Goal: Information Seeking & Learning: Learn about a topic

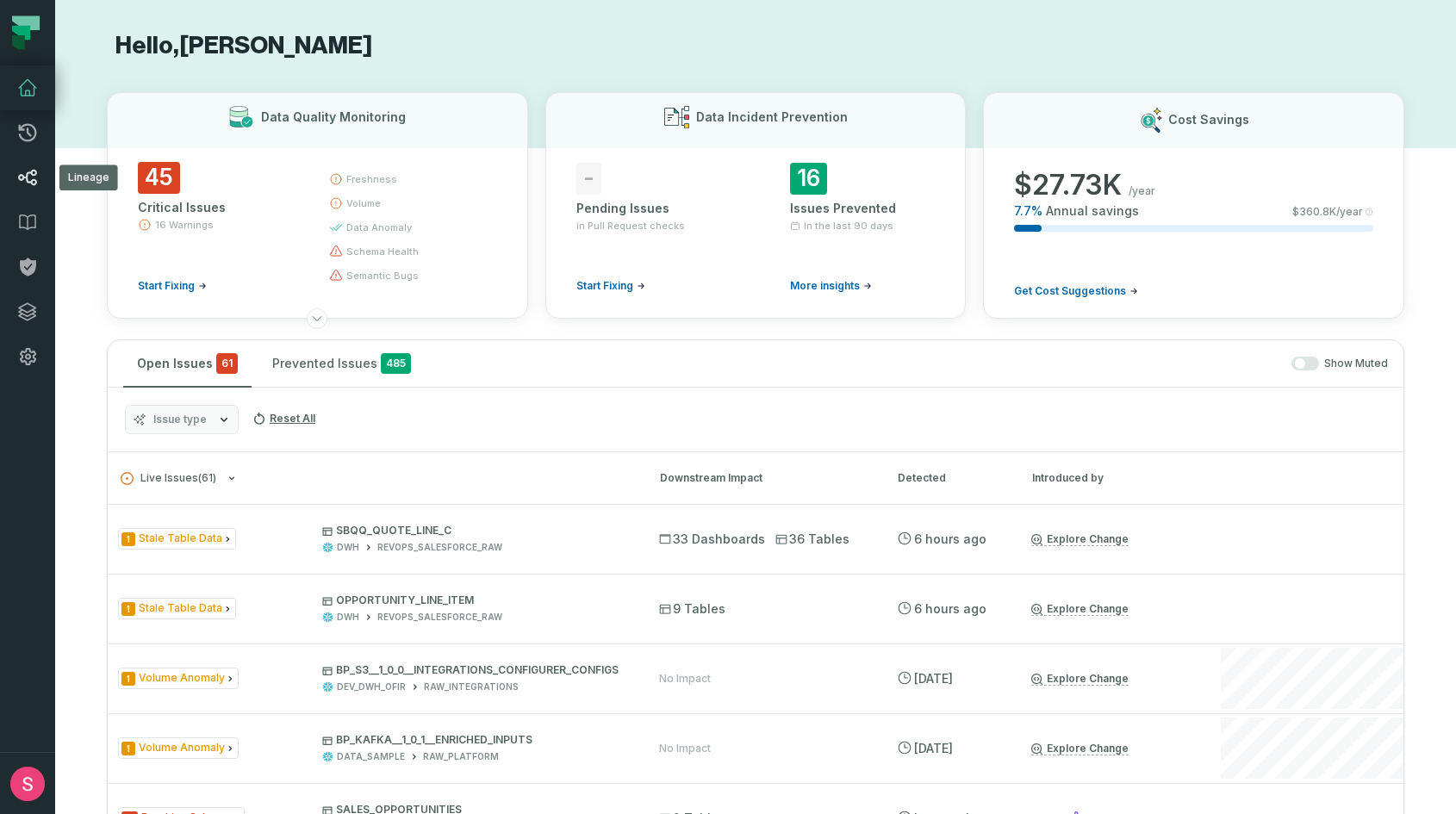
click at [24, 178] on icon at bounding box center [27, 177] width 19 height 16
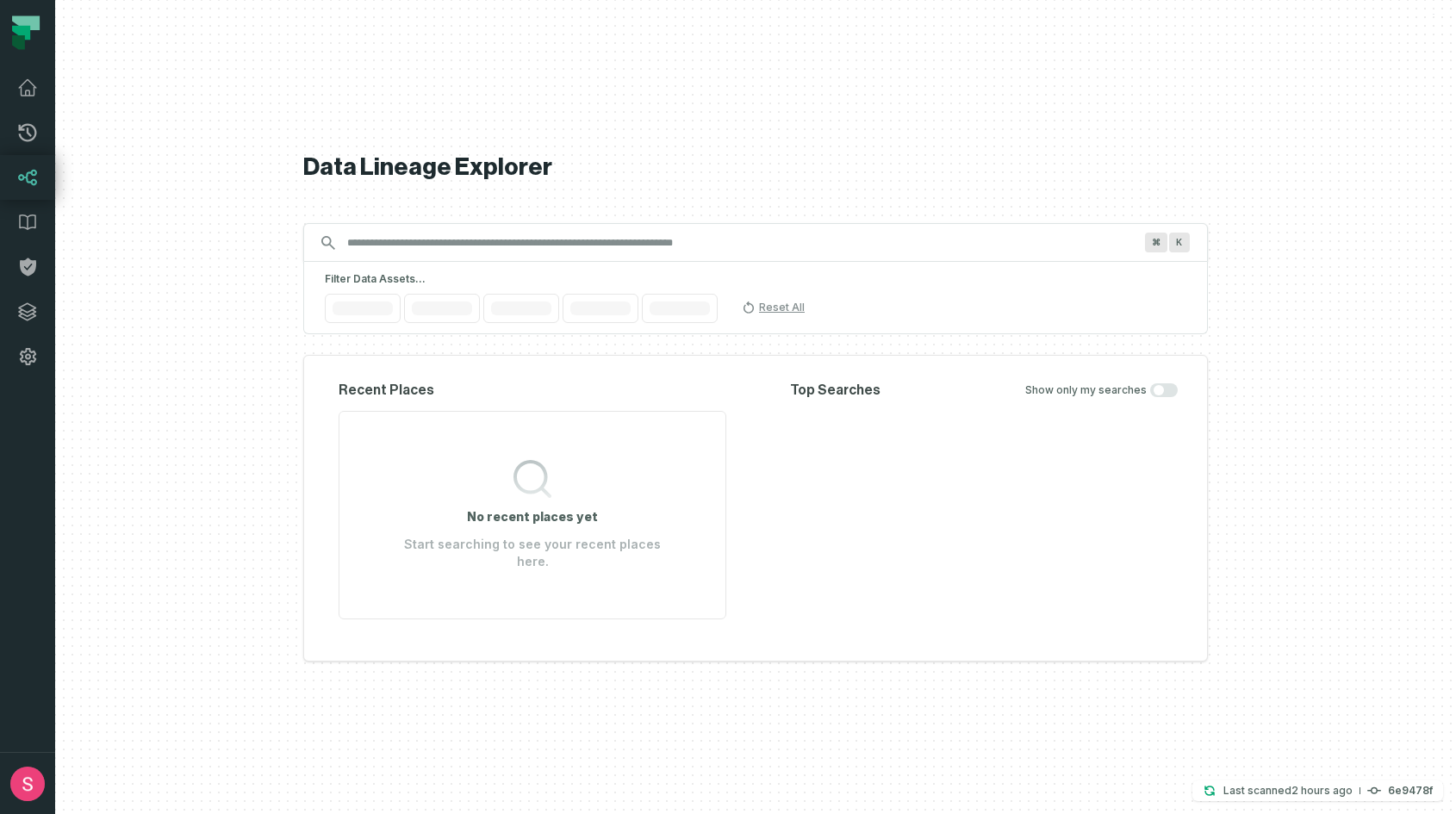
click at [402, 250] on input "Discovery Provider cmdk menu" at bounding box center [740, 242] width 807 height 27
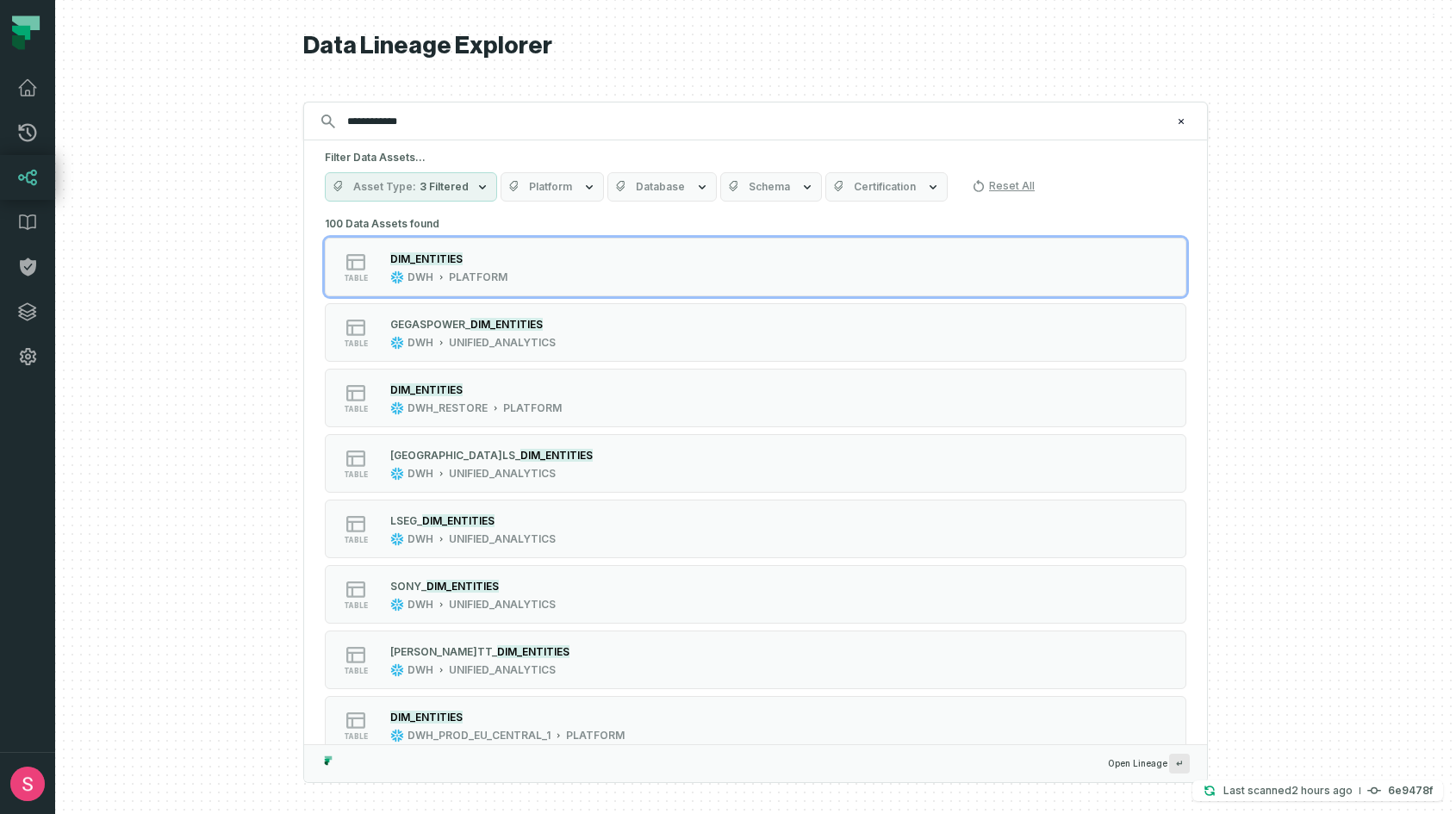
type input "**********"
click at [756, 179] on button "Schema" at bounding box center [771, 186] width 102 height 29
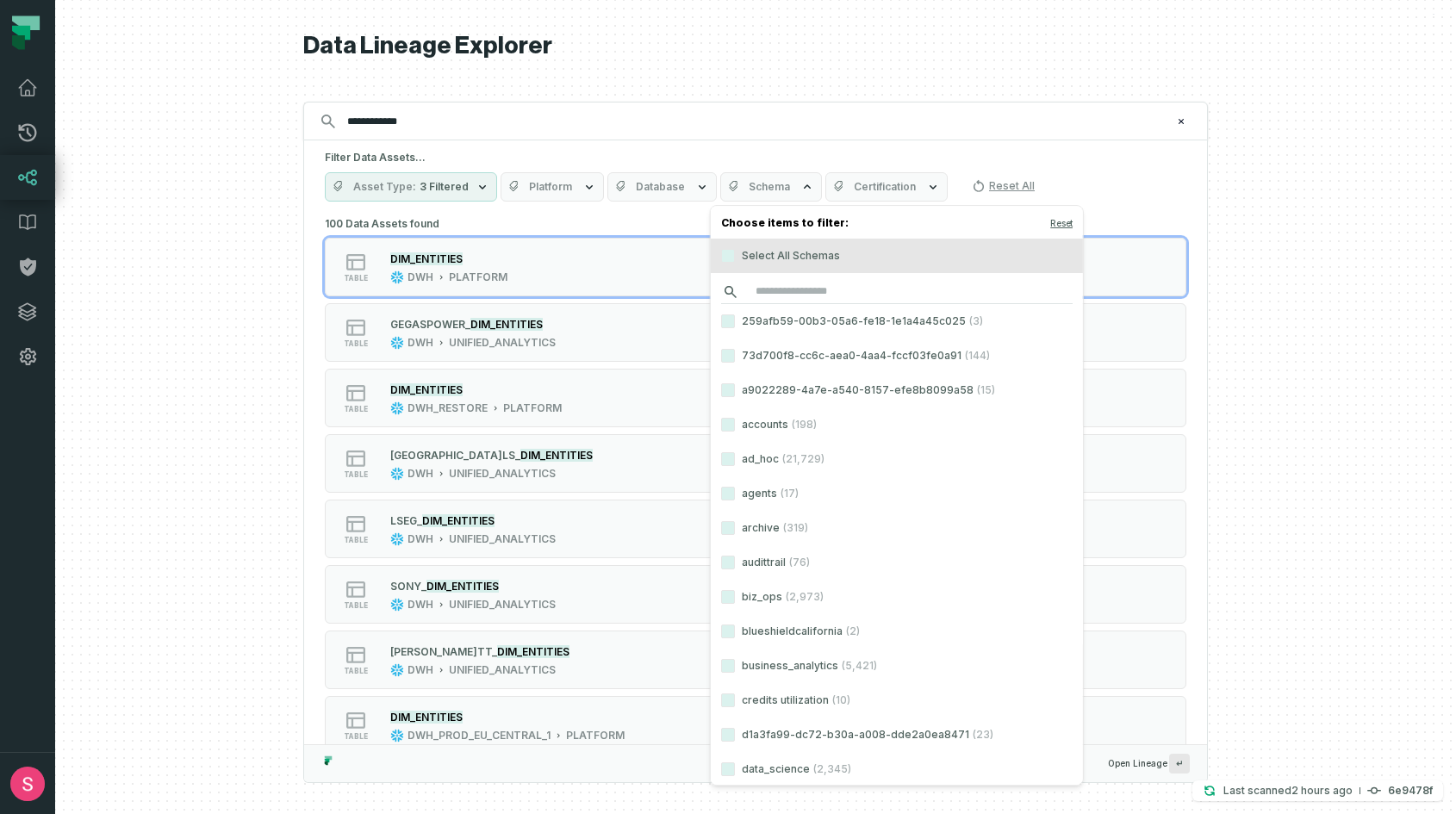
click at [761, 295] on input "search" at bounding box center [896, 292] width 352 height 24
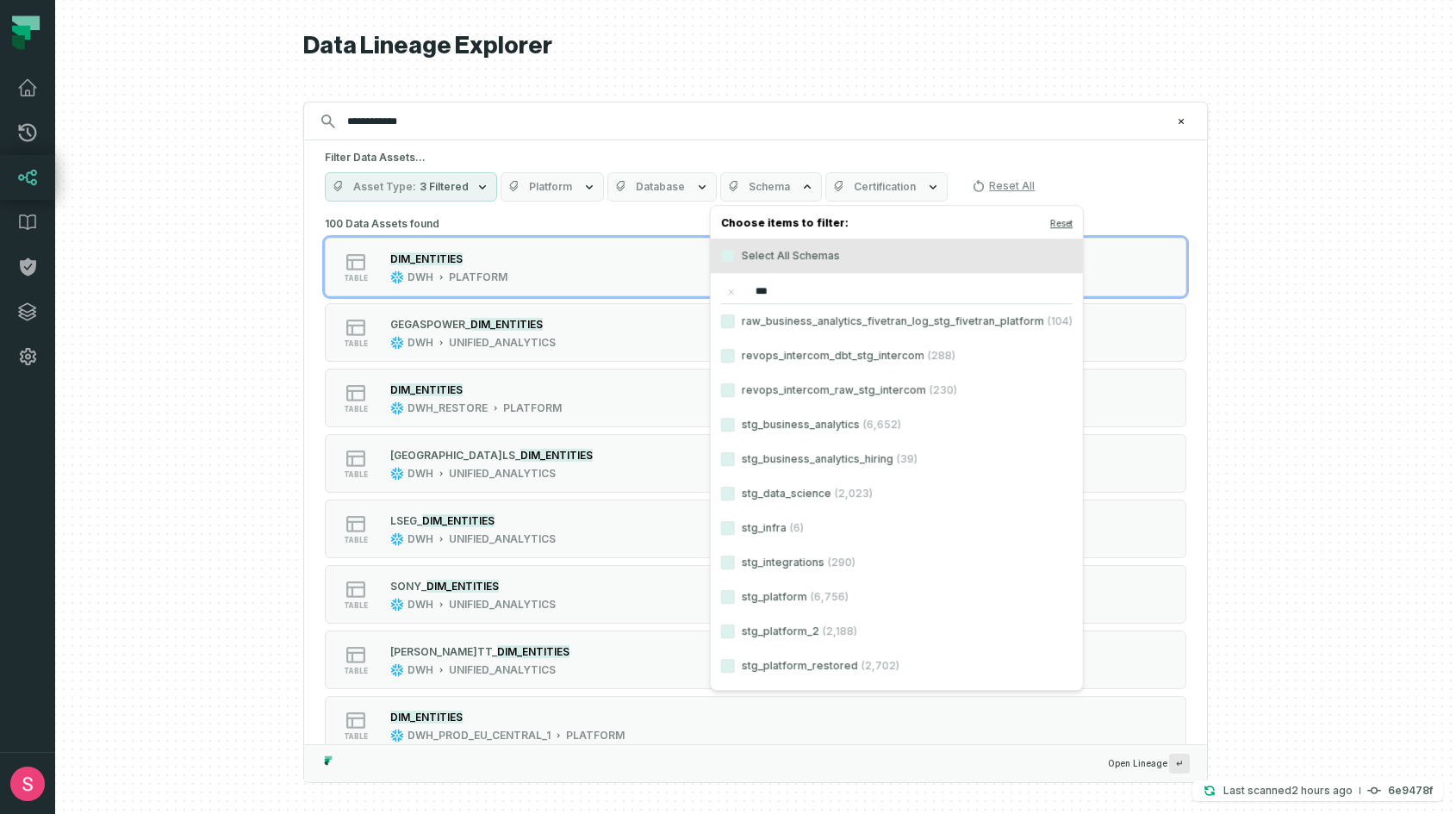
type input "***"
click at [801, 600] on label "stg_platform (6,756)" at bounding box center [896, 597] width 372 height 35
click at [735, 600] on button "stg_platform (6,756)" at bounding box center [727, 597] width 14 height 14
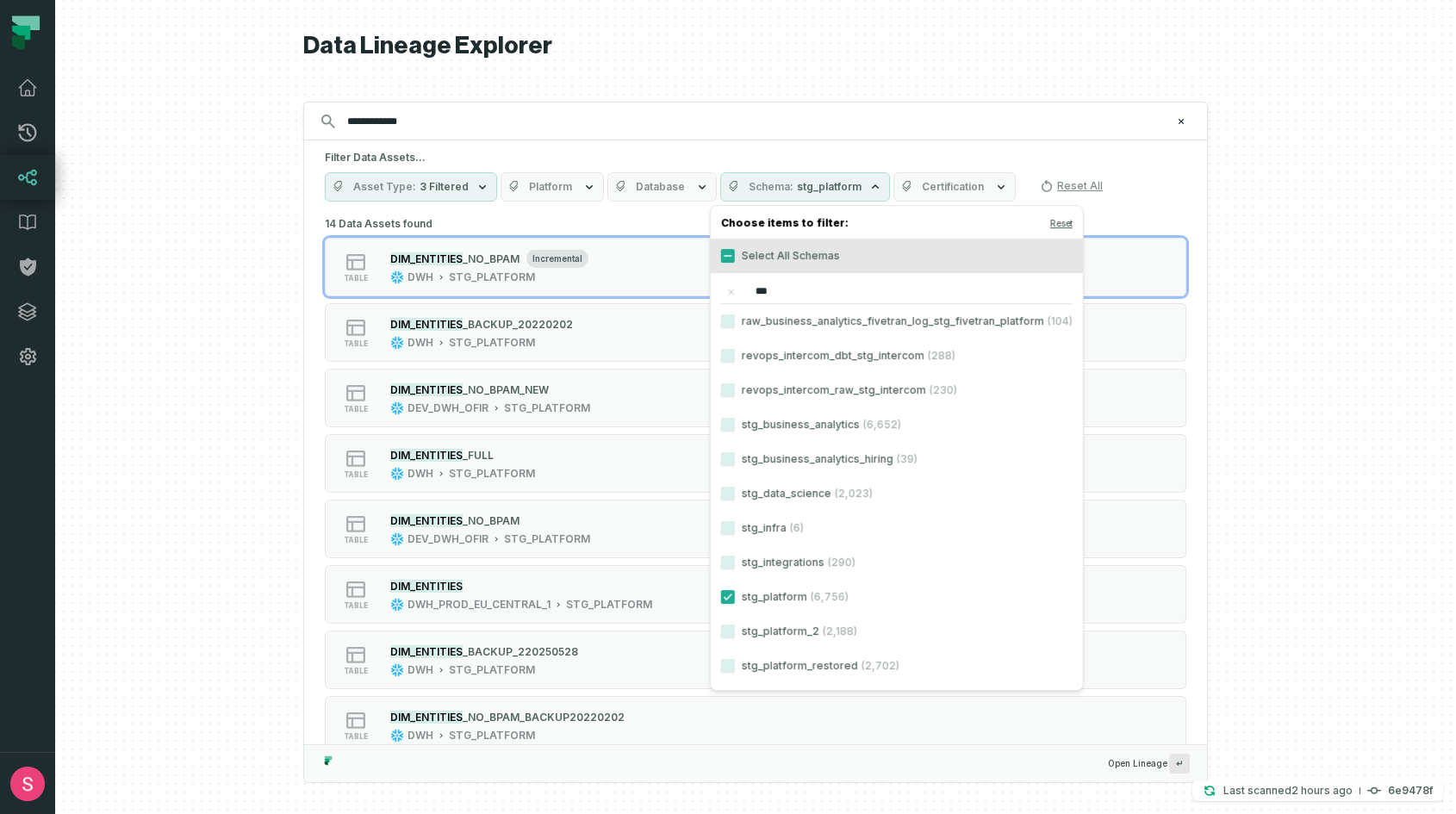
click at [623, 77] on div "**********" at bounding box center [755, 407] width 905 height 814
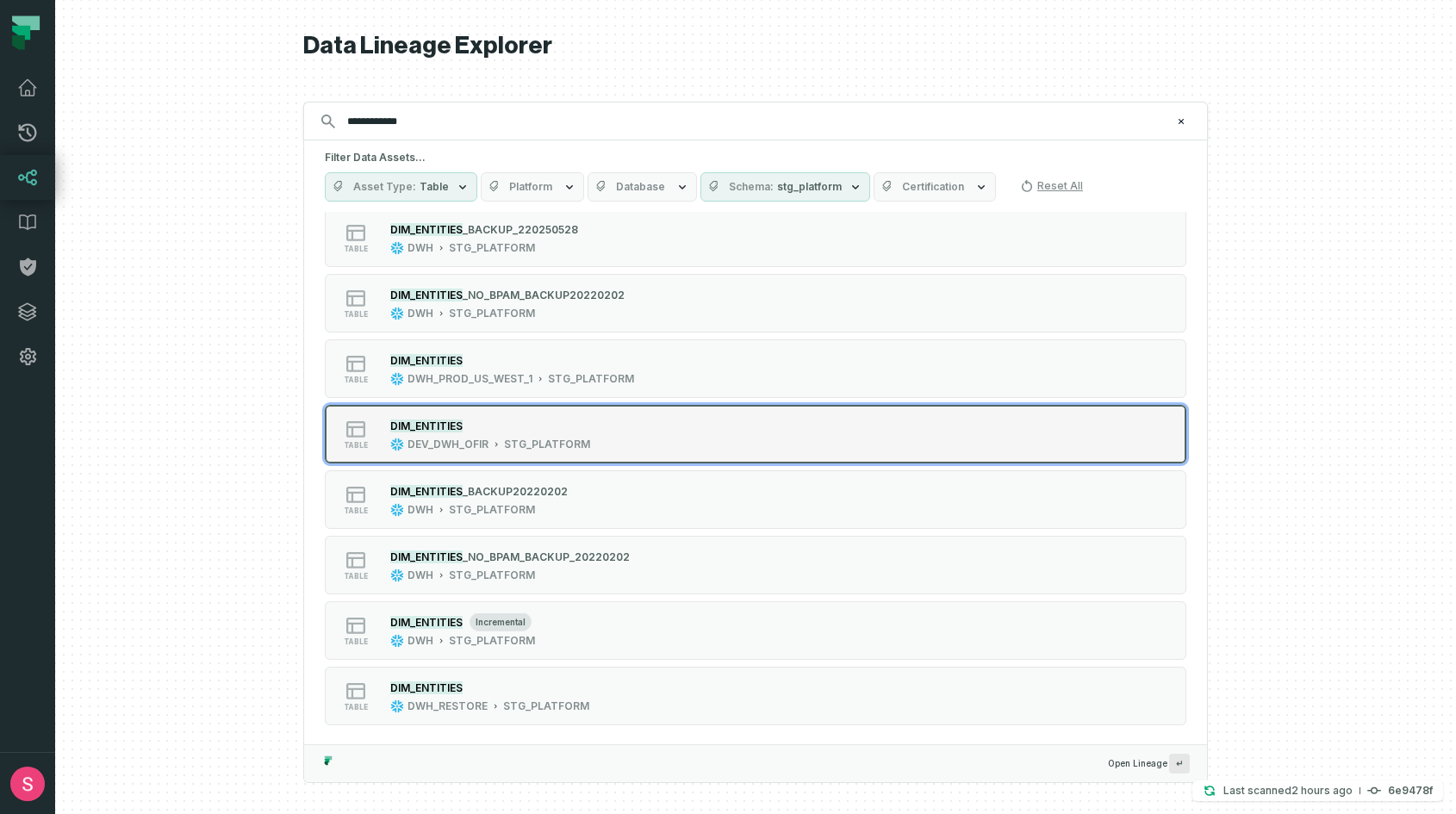
scroll to position [423, 0]
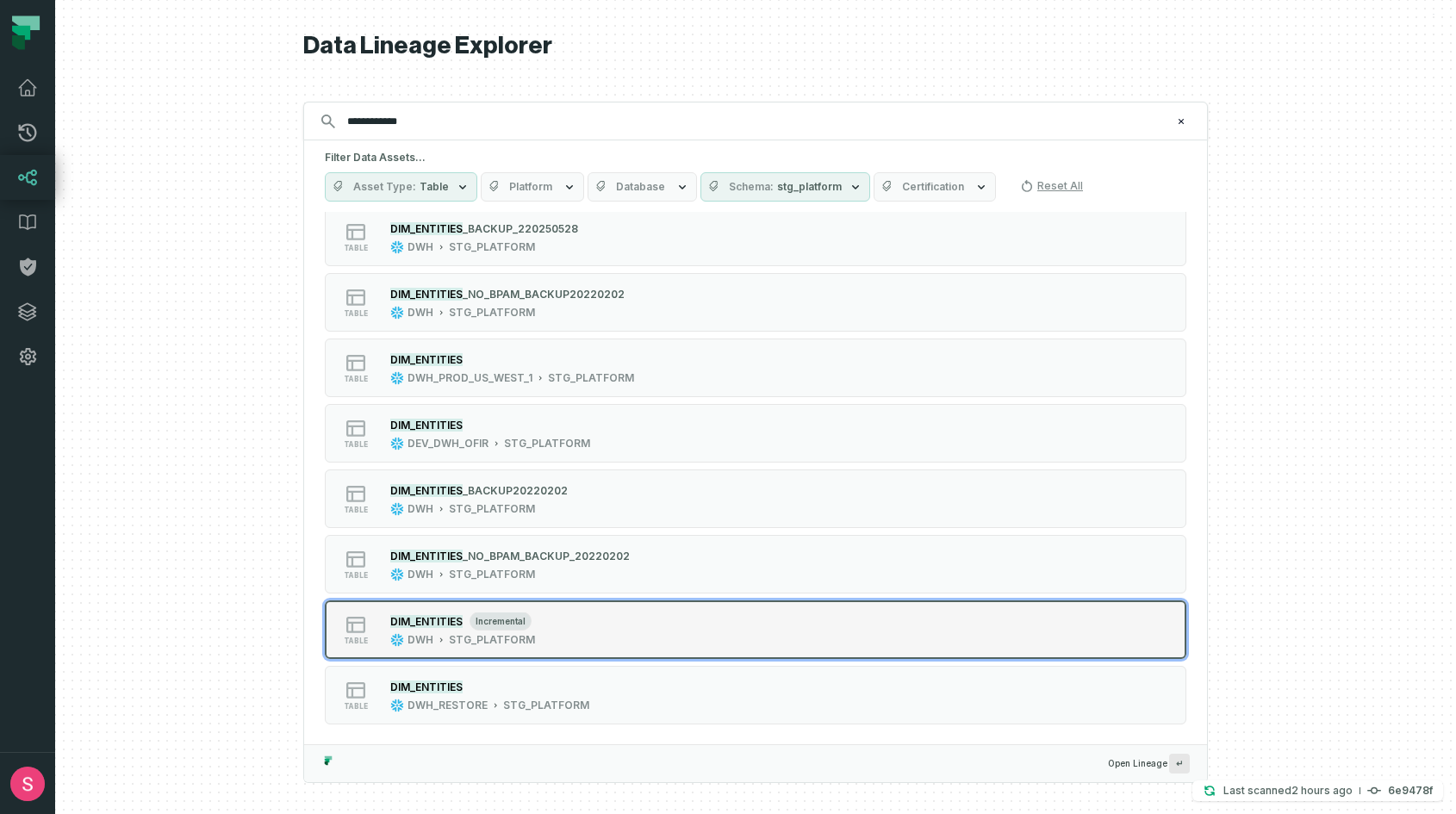
click at [604, 627] on div "table DIM_ENTITIES incremental DWH STG_PLATFORM" at bounding box center [544, 630] width 430 height 35
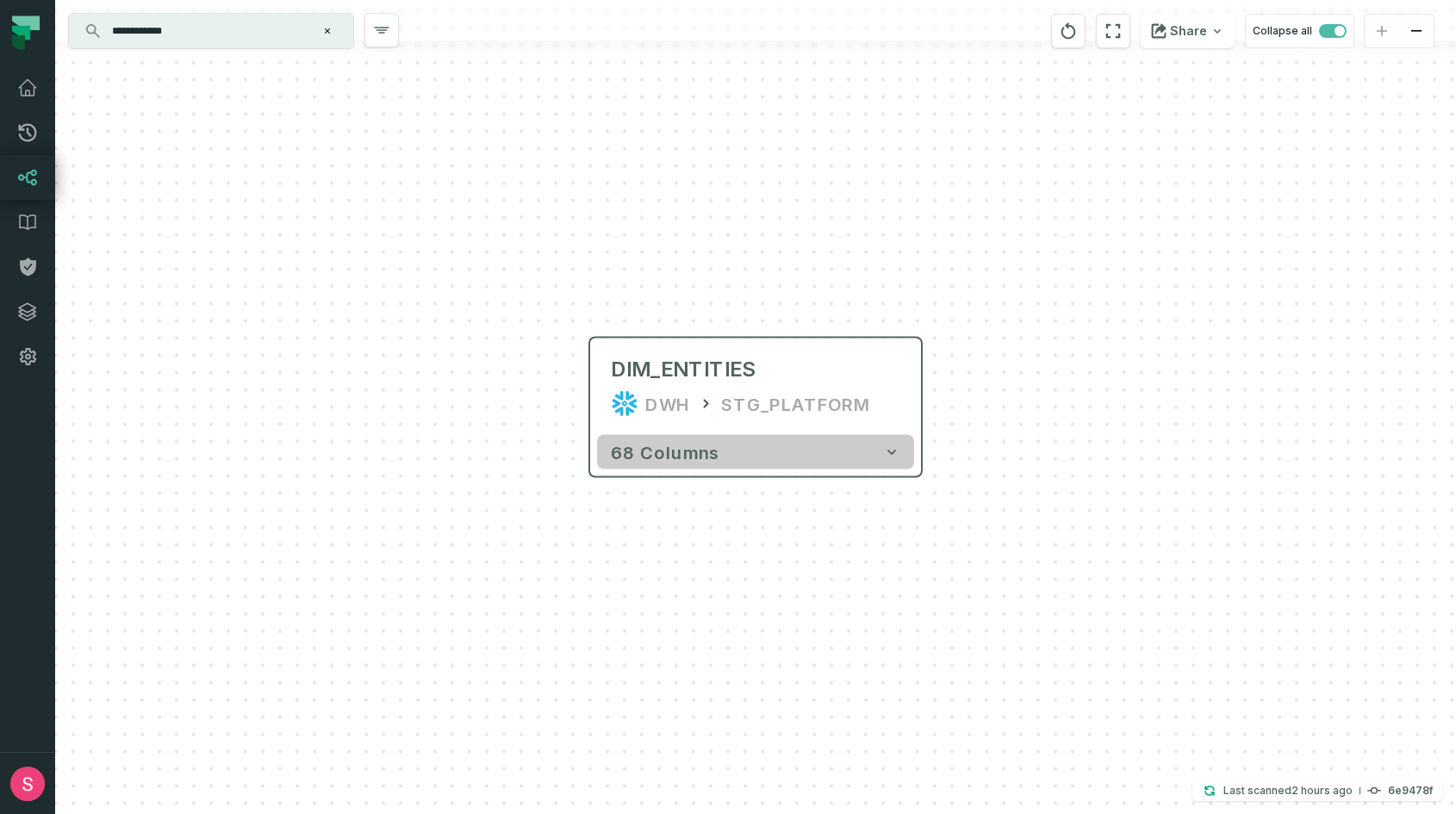
click at [813, 460] on button "68 columns" at bounding box center [755, 452] width 317 height 35
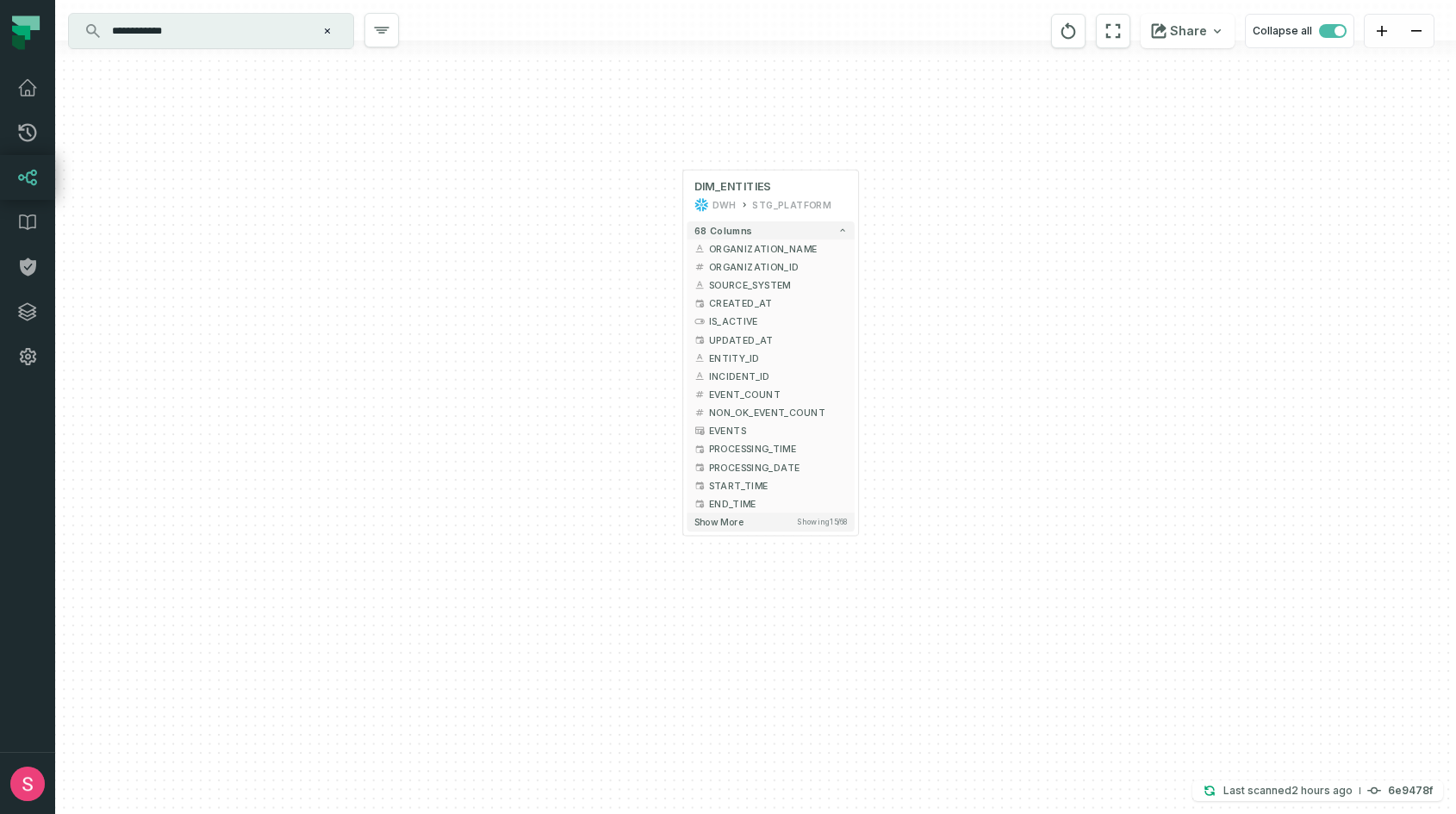
drag, startPoint x: 888, startPoint y: 512, endPoint x: 872, endPoint y: 283, distance: 229.6
click at [872, 283] on div "... DIM_ENTITIES DWH STG_PLATFORM ... 68 columns ... ORGANIZATION_NAME ... ... …" at bounding box center [755, 407] width 1401 height 814
click at [854, 390] on span "..." at bounding box center [854, 391] width 9 height 8
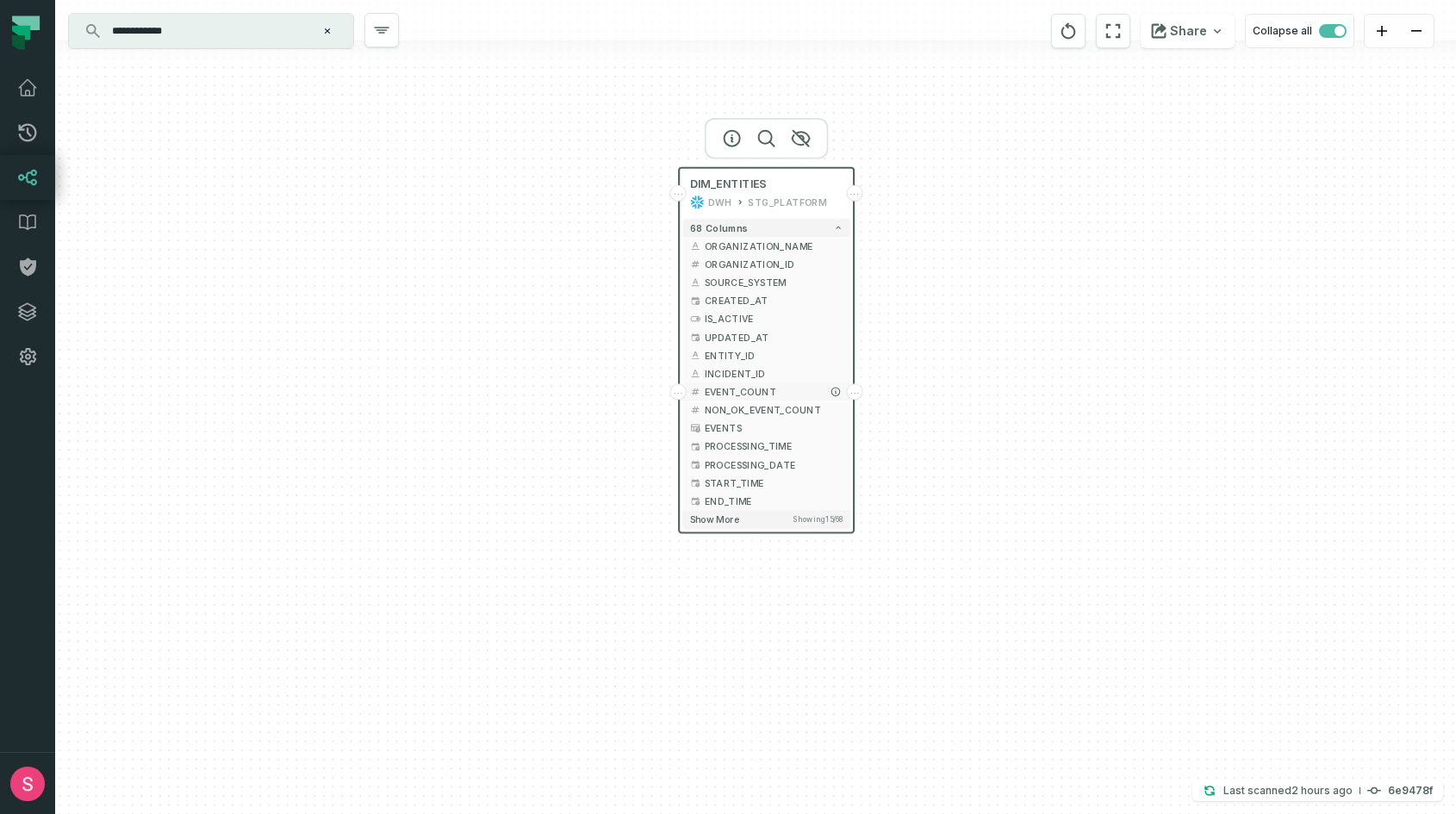
click at [823, 392] on span "EVENT_COUNT" at bounding box center [774, 391] width 138 height 14
click at [858, 396] on div "..." at bounding box center [854, 391] width 16 height 16
click at [819, 394] on span "EVENT_COUNT" at bounding box center [774, 391] width 138 height 14
click at [799, 385] on button "EVENT_COUNT" at bounding box center [765, 391] width 167 height 18
click at [851, 387] on span "..." at bounding box center [854, 391] width 9 height 8
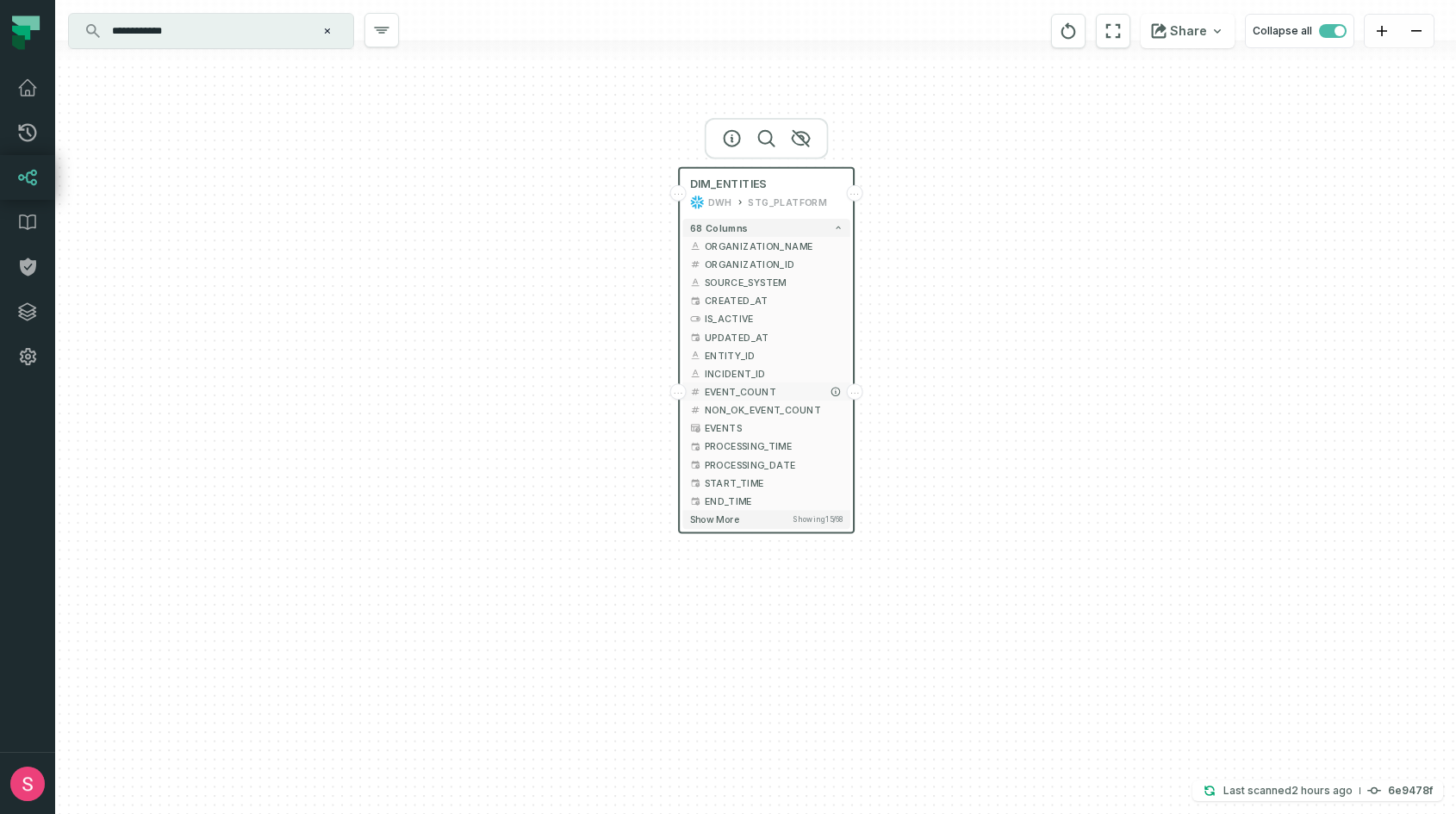
click at [854, 396] on div "..." at bounding box center [854, 391] width 16 height 16
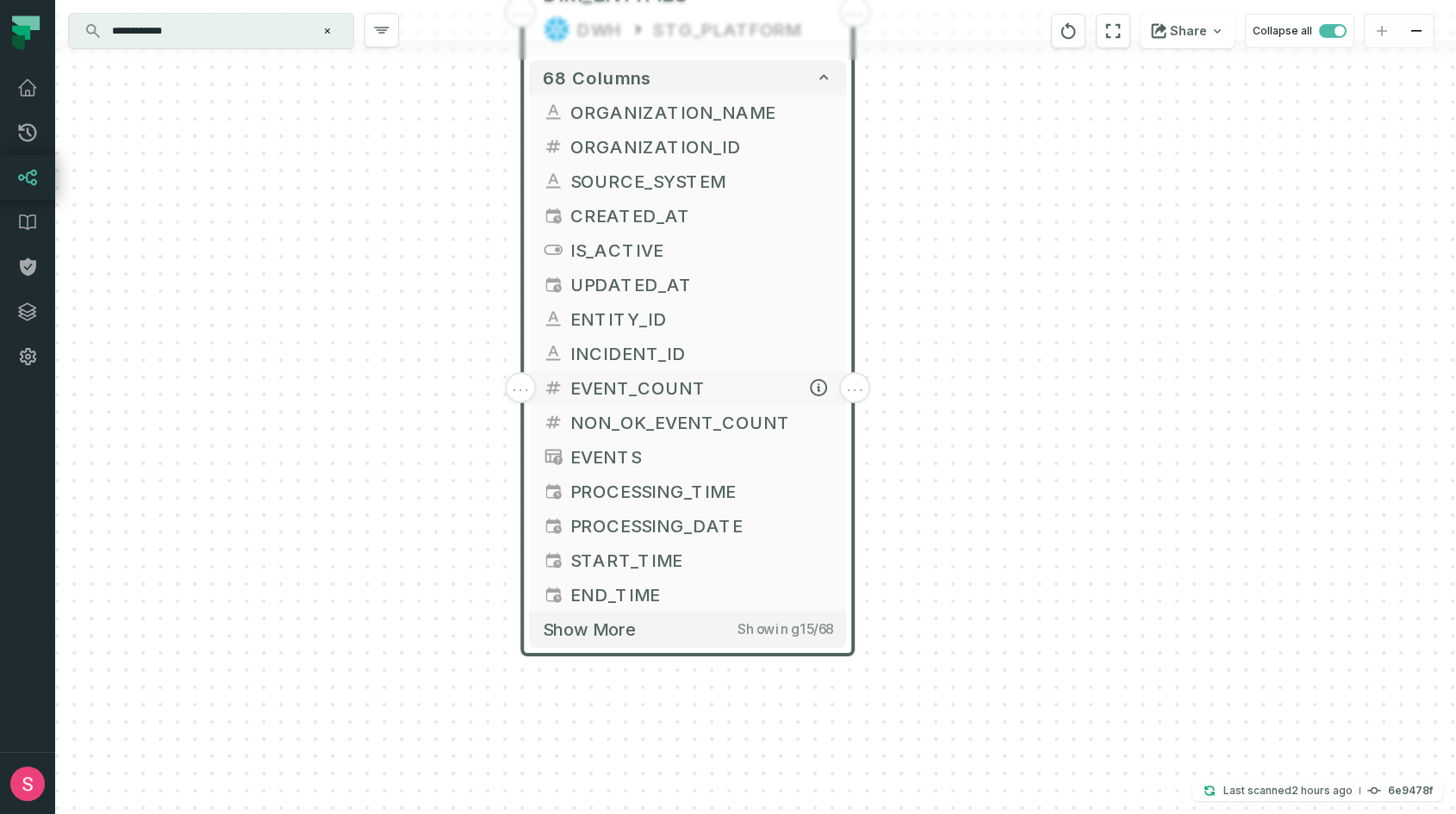
click at [797, 387] on span "EVENT_COUNT" at bounding box center [701, 387] width 262 height 26
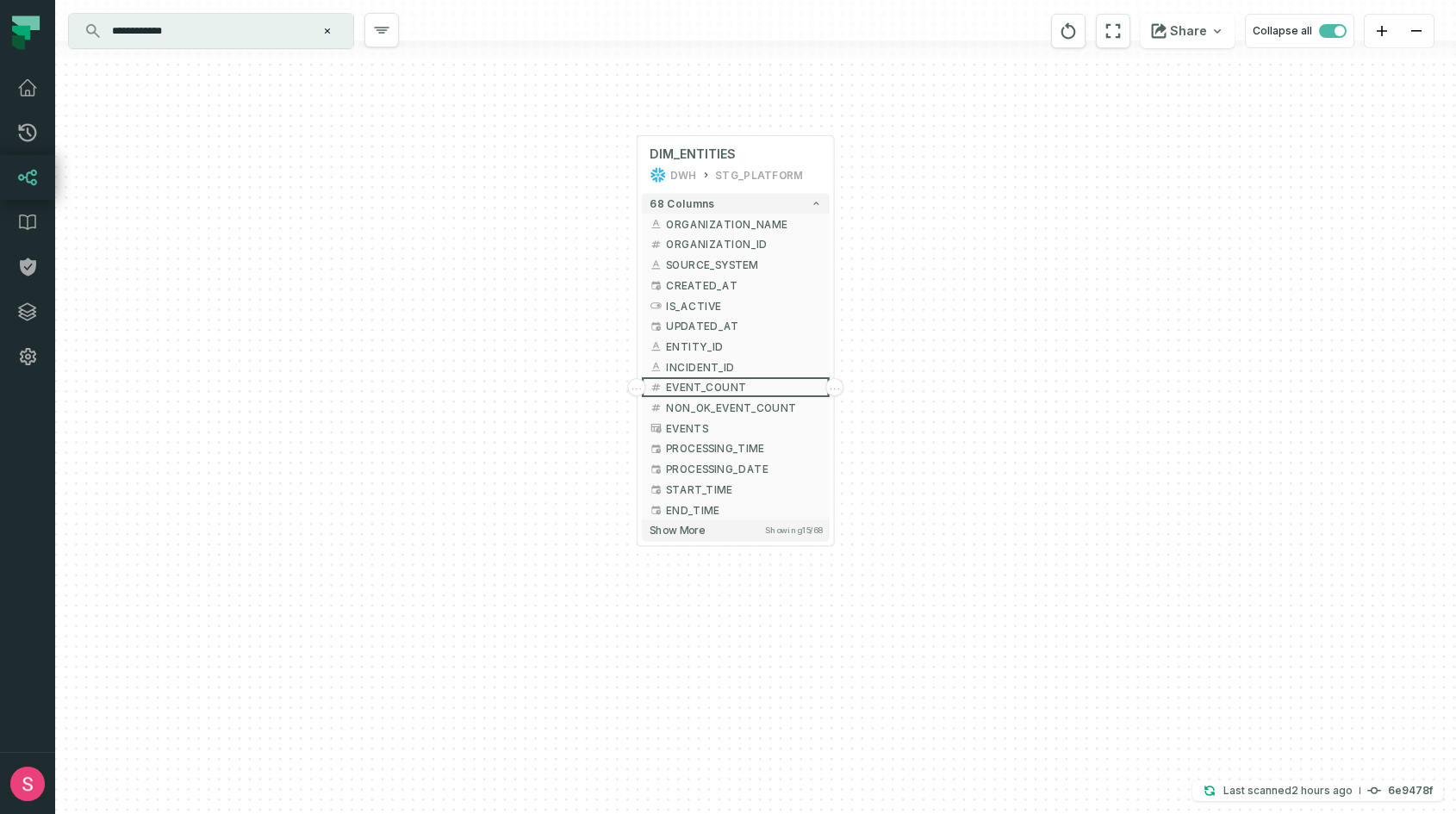
click at [900, 334] on div "... DIM_ENTITIES DWH STG_PLATFORM ... 68 columns ... ORGANIZATION_NAME ... ... …" at bounding box center [755, 407] width 1401 height 814
click at [773, 109] on icon "button" at bounding box center [770, 107] width 17 height 16
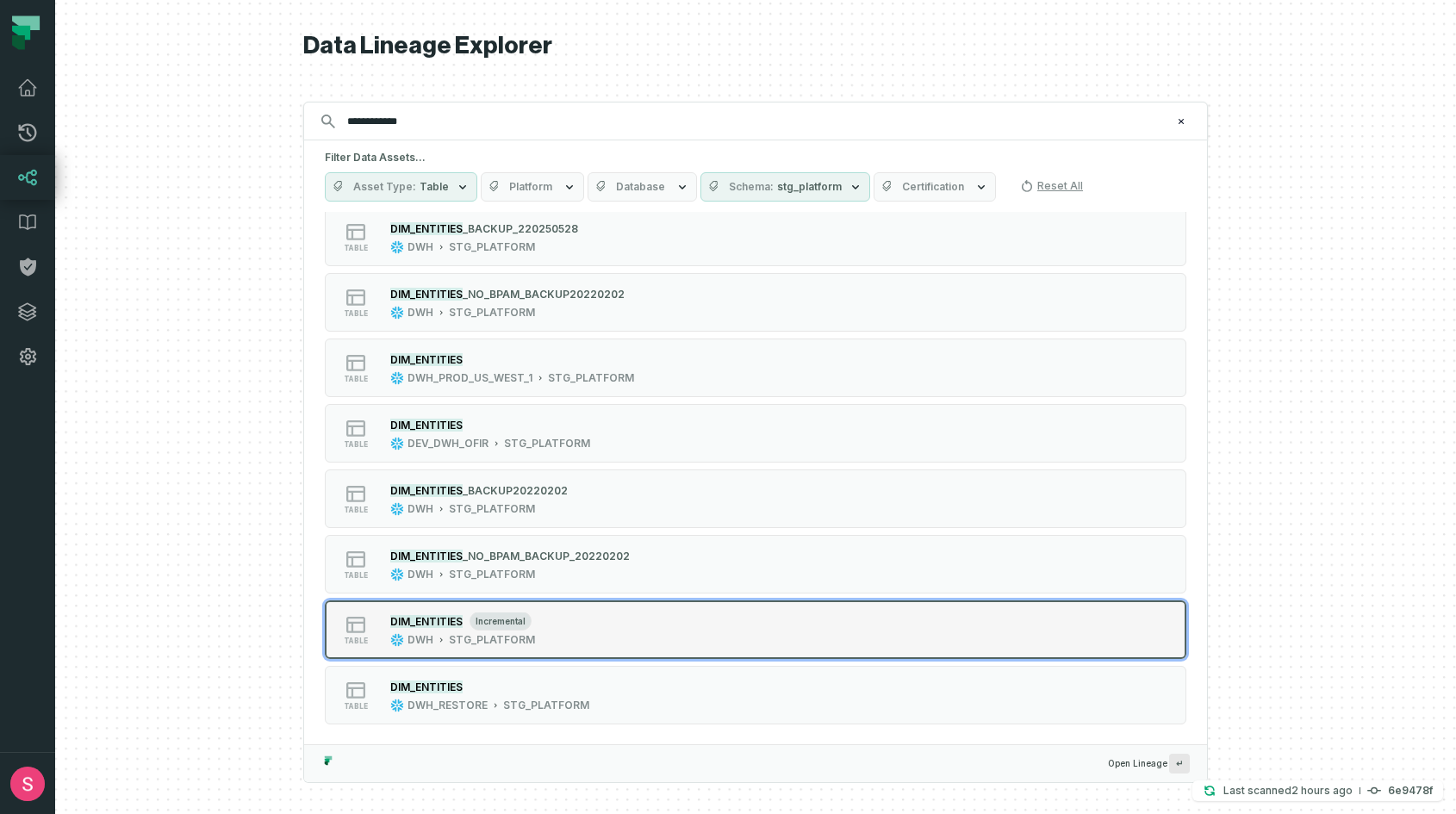
click at [553, 642] on div "table DIM_ENTITIES incremental DWH STG_PLATFORM" at bounding box center [544, 630] width 430 height 35
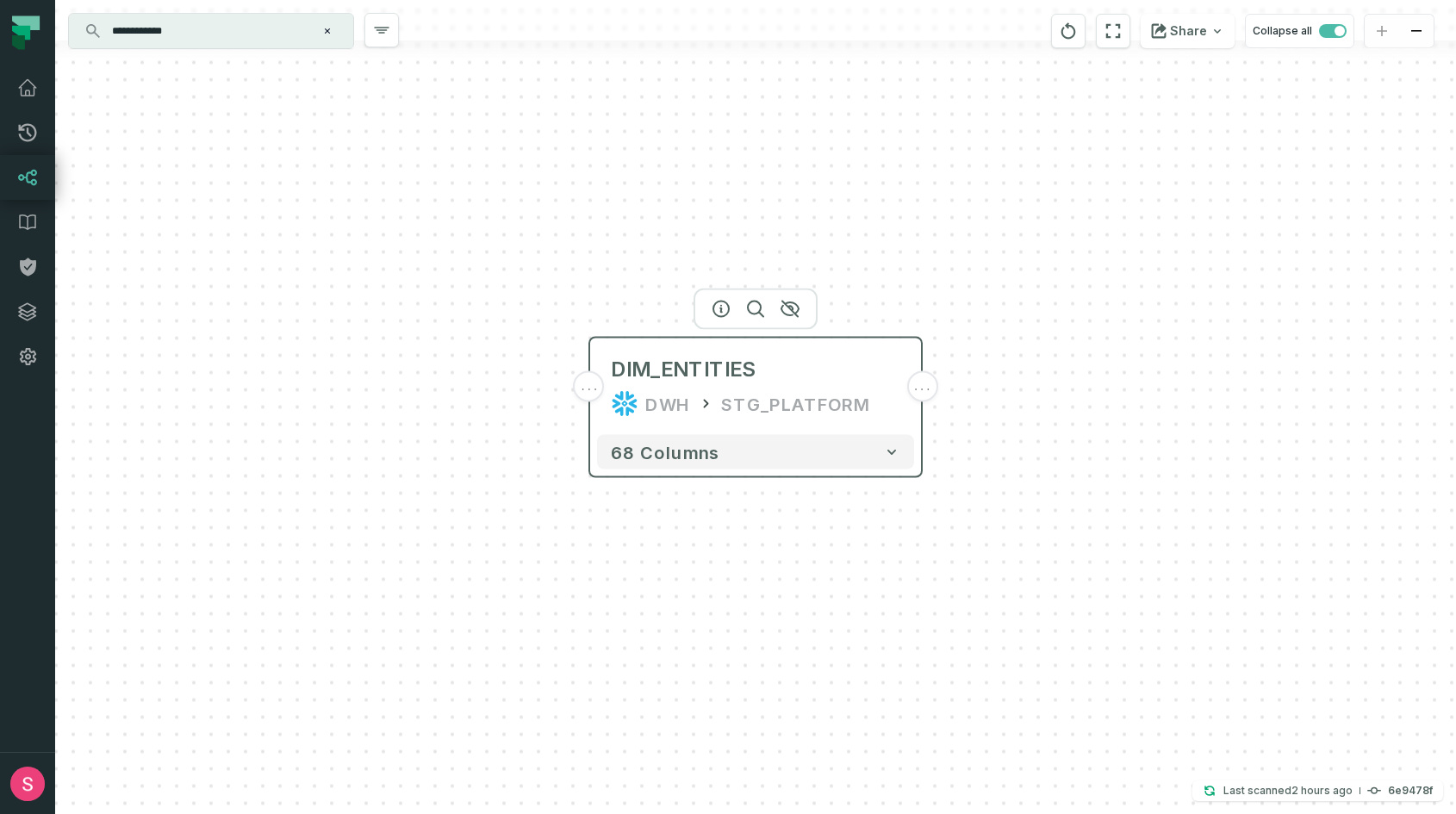
click at [905, 385] on div "DIM_ENTITIES DWH STG_PLATFORM" at bounding box center [755, 386] width 317 height 82
click at [922, 392] on span "..." at bounding box center [922, 386] width 19 height 16
click at [592, 387] on span "..." at bounding box center [590, 386] width 19 height 16
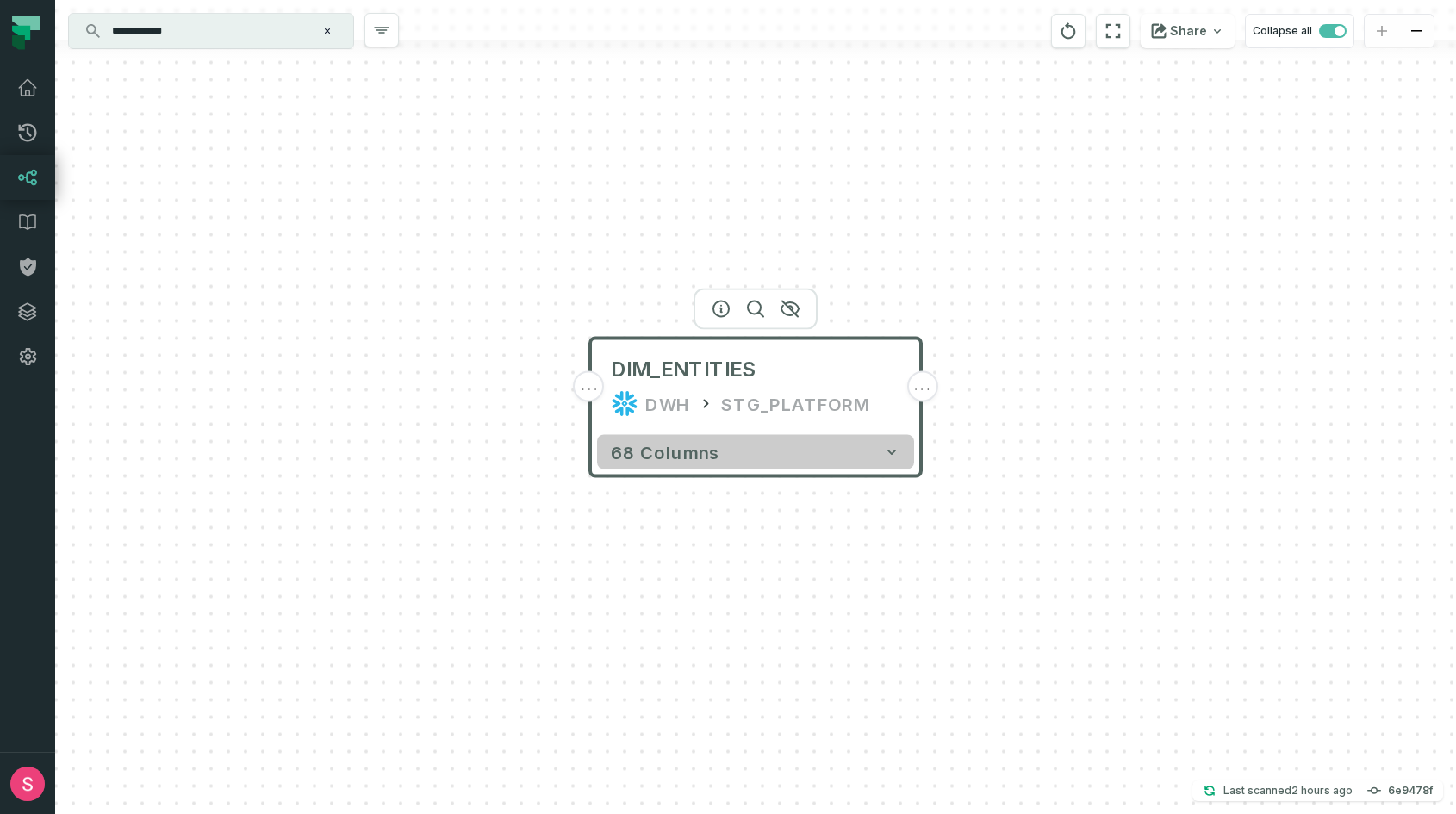
click at [893, 451] on icon "button" at bounding box center [891, 453] width 8 height 6
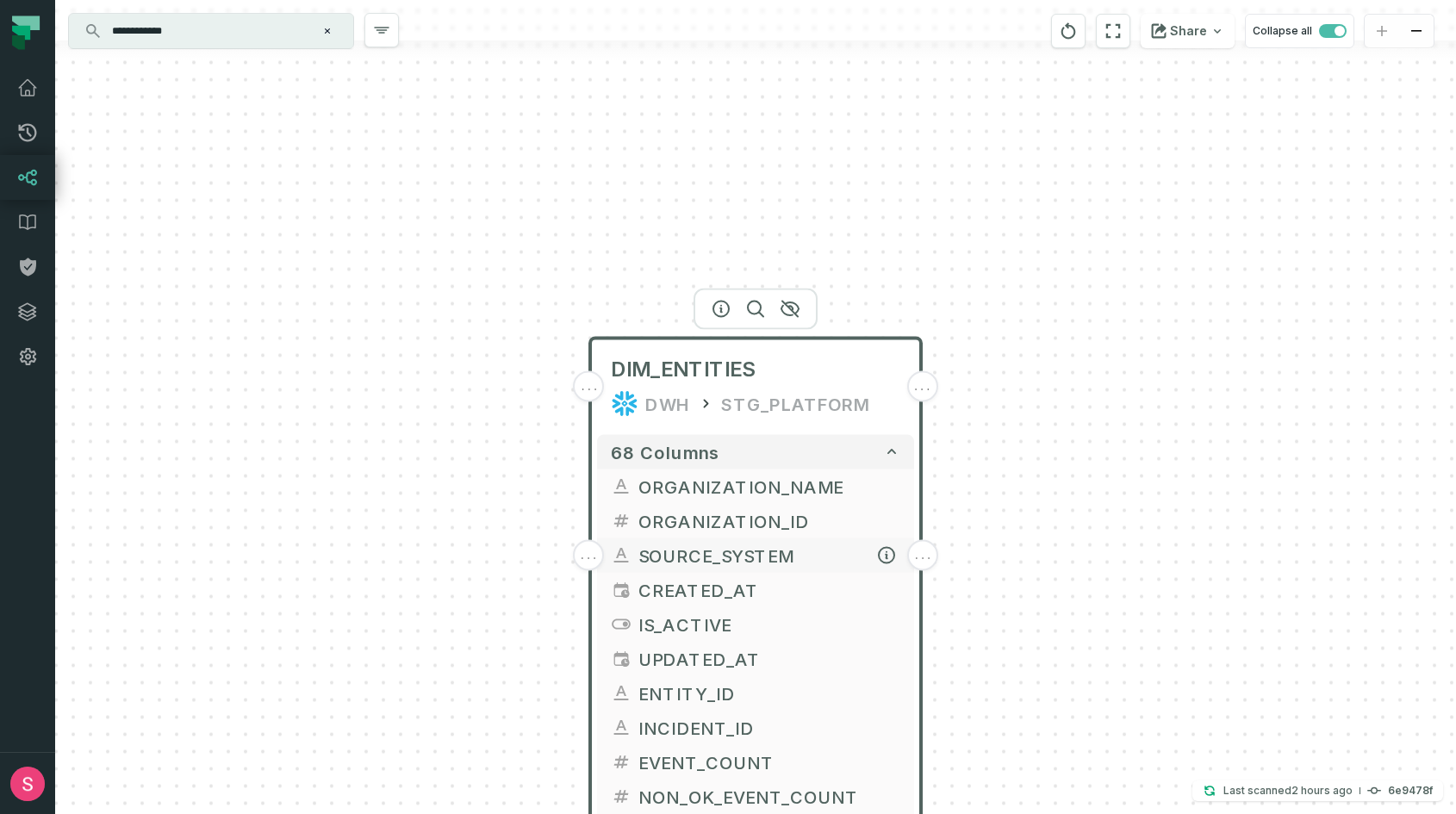
click at [847, 560] on span "SOURCE_SYSTEM" at bounding box center [769, 556] width 262 height 26
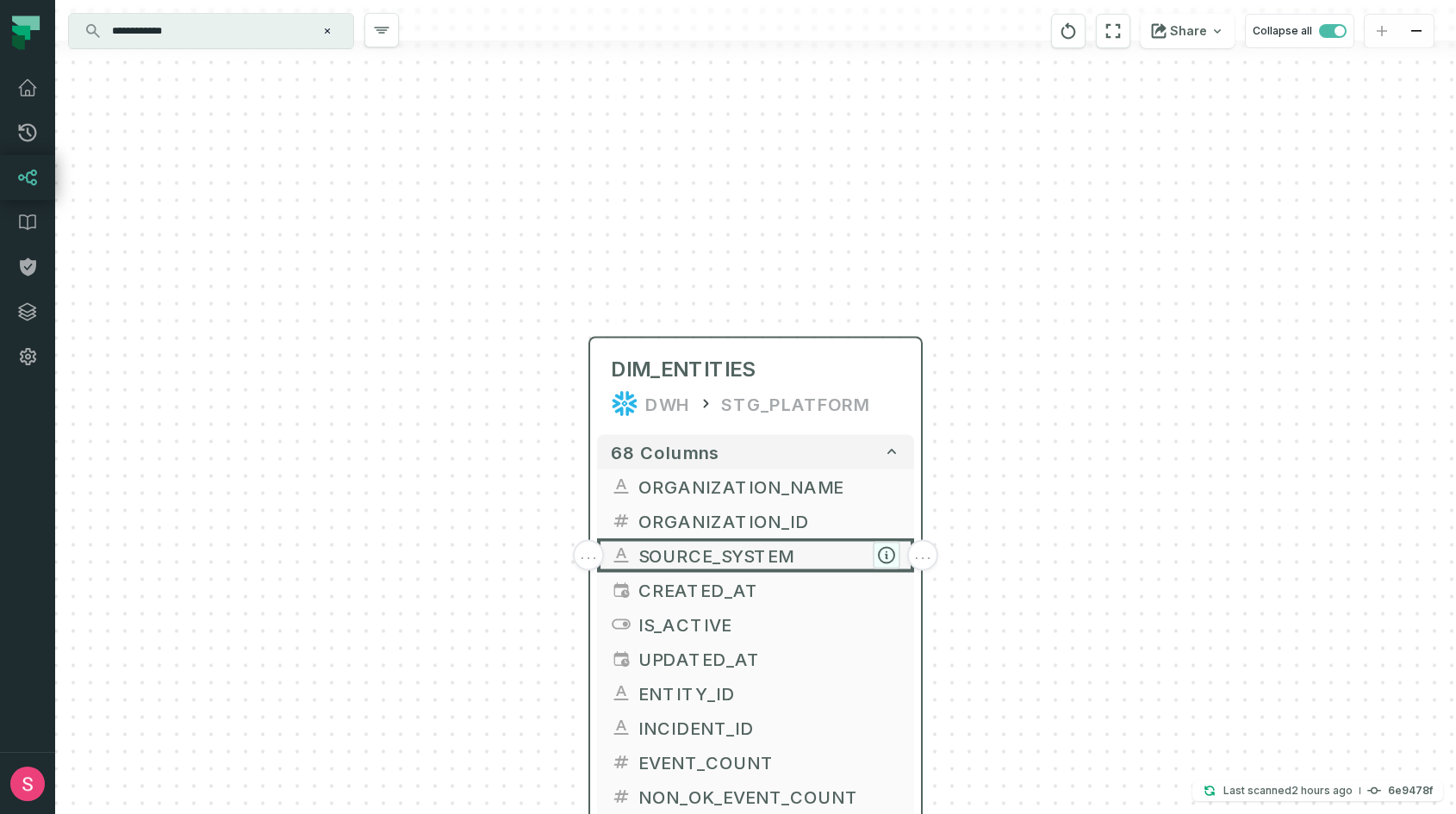
click at [884, 551] on icon "button" at bounding box center [886, 555] width 16 height 16
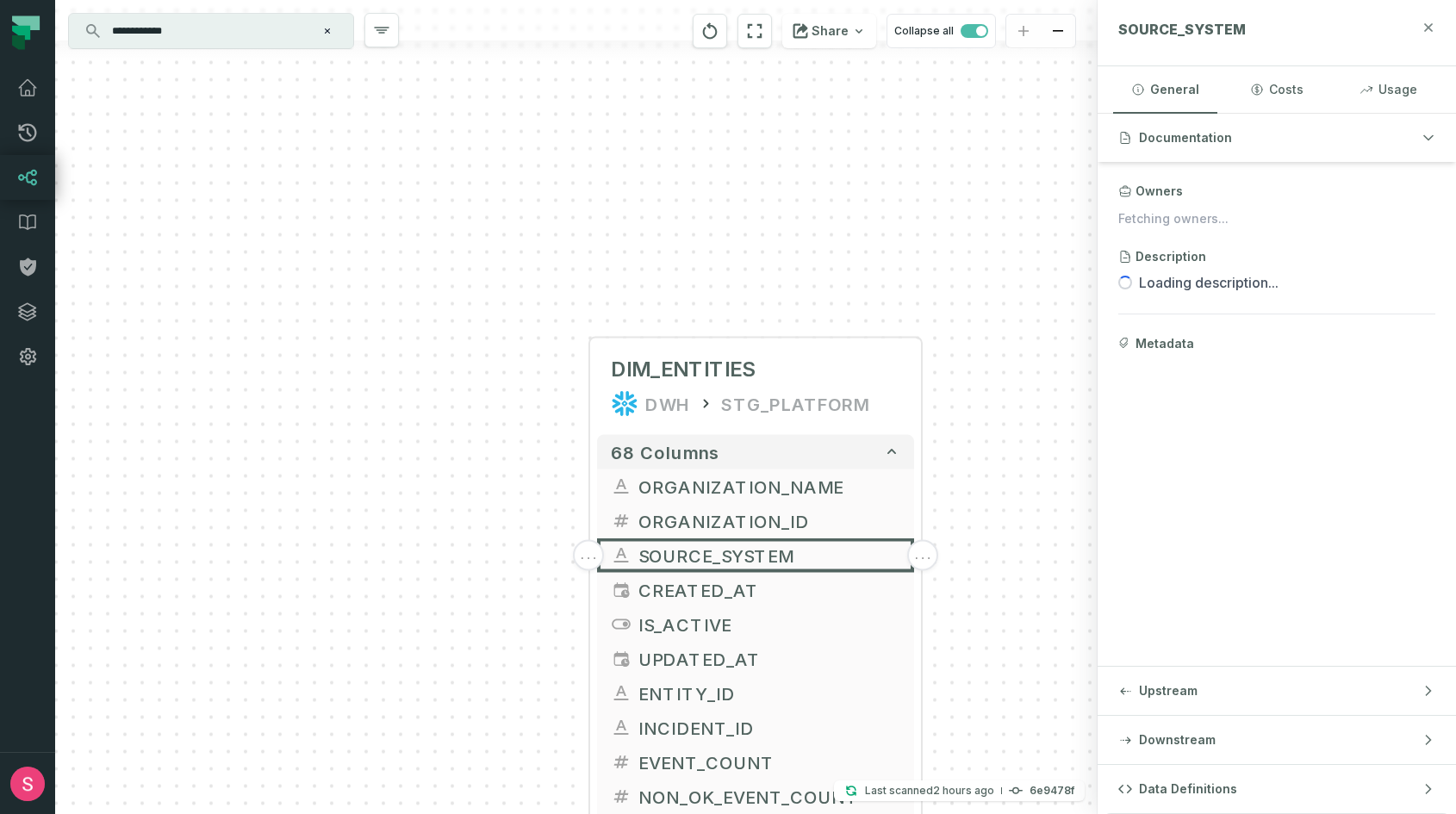
click at [1426, 26] on icon "button" at bounding box center [1429, 27] width 7 height 7
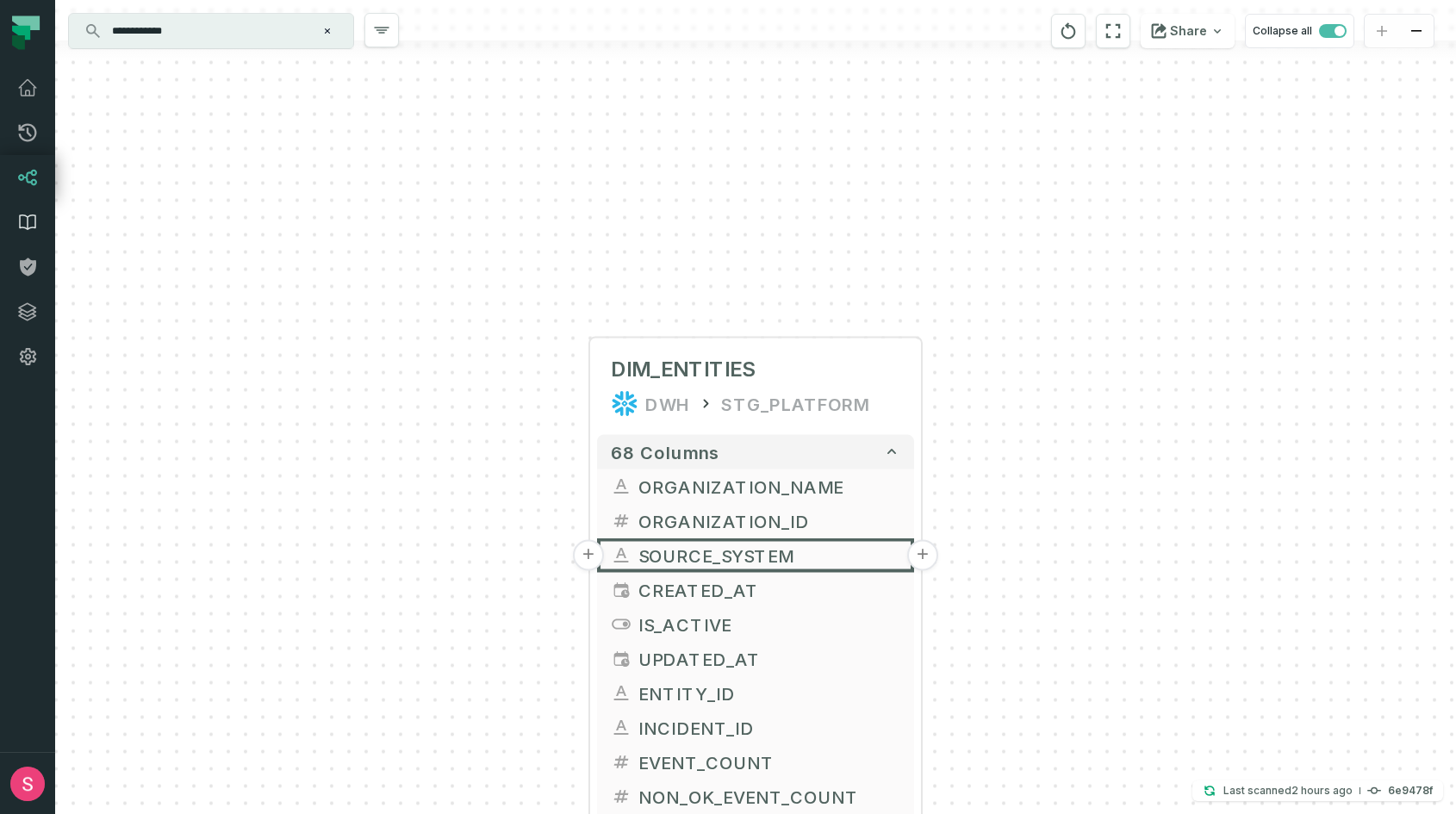
click at [27, 213] on icon at bounding box center [27, 222] width 21 height 21
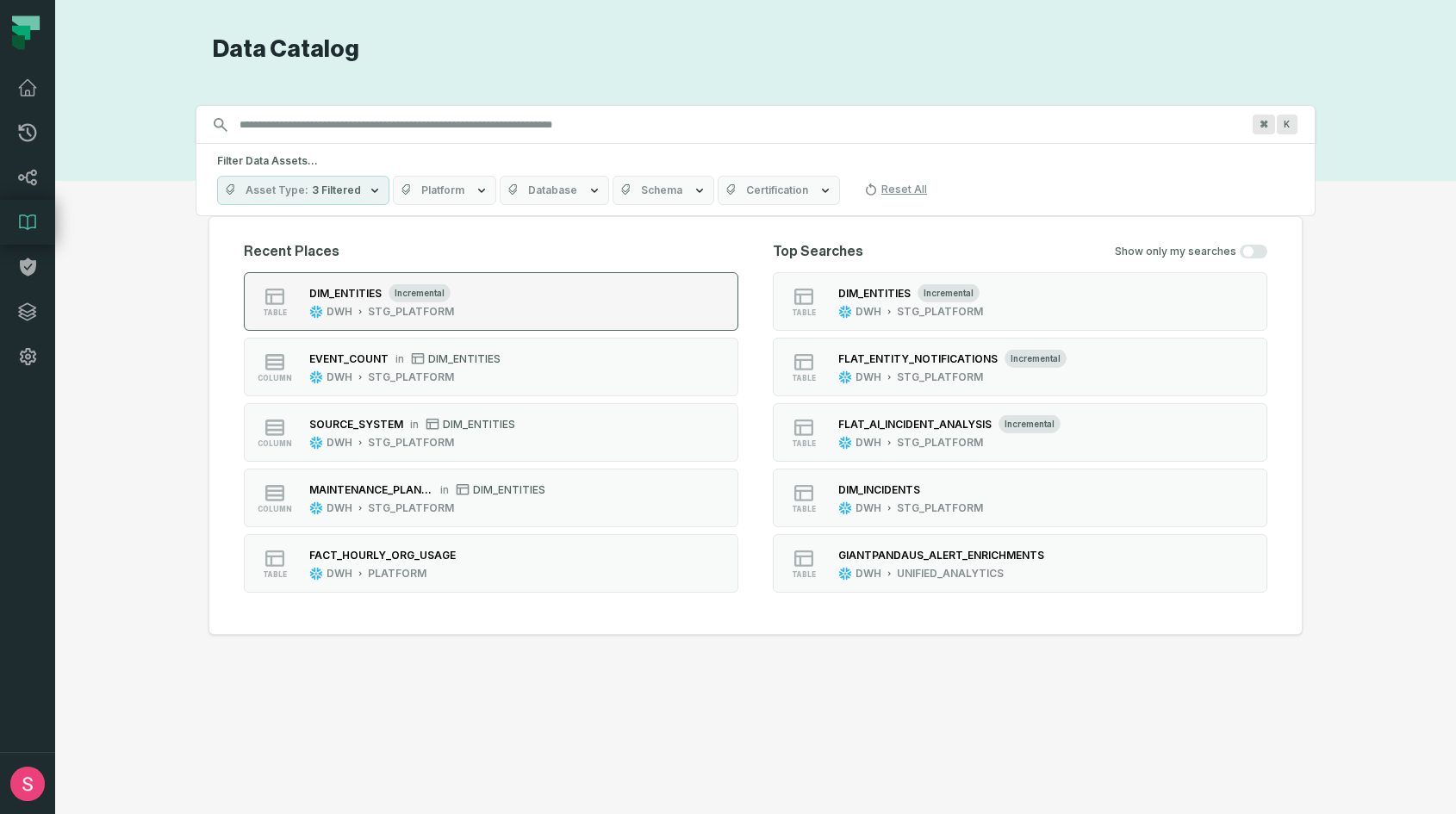
click at [499, 313] on button "table DIM_ENTITIES incremental DWH STG_PLATFORM" at bounding box center [491, 301] width 494 height 59
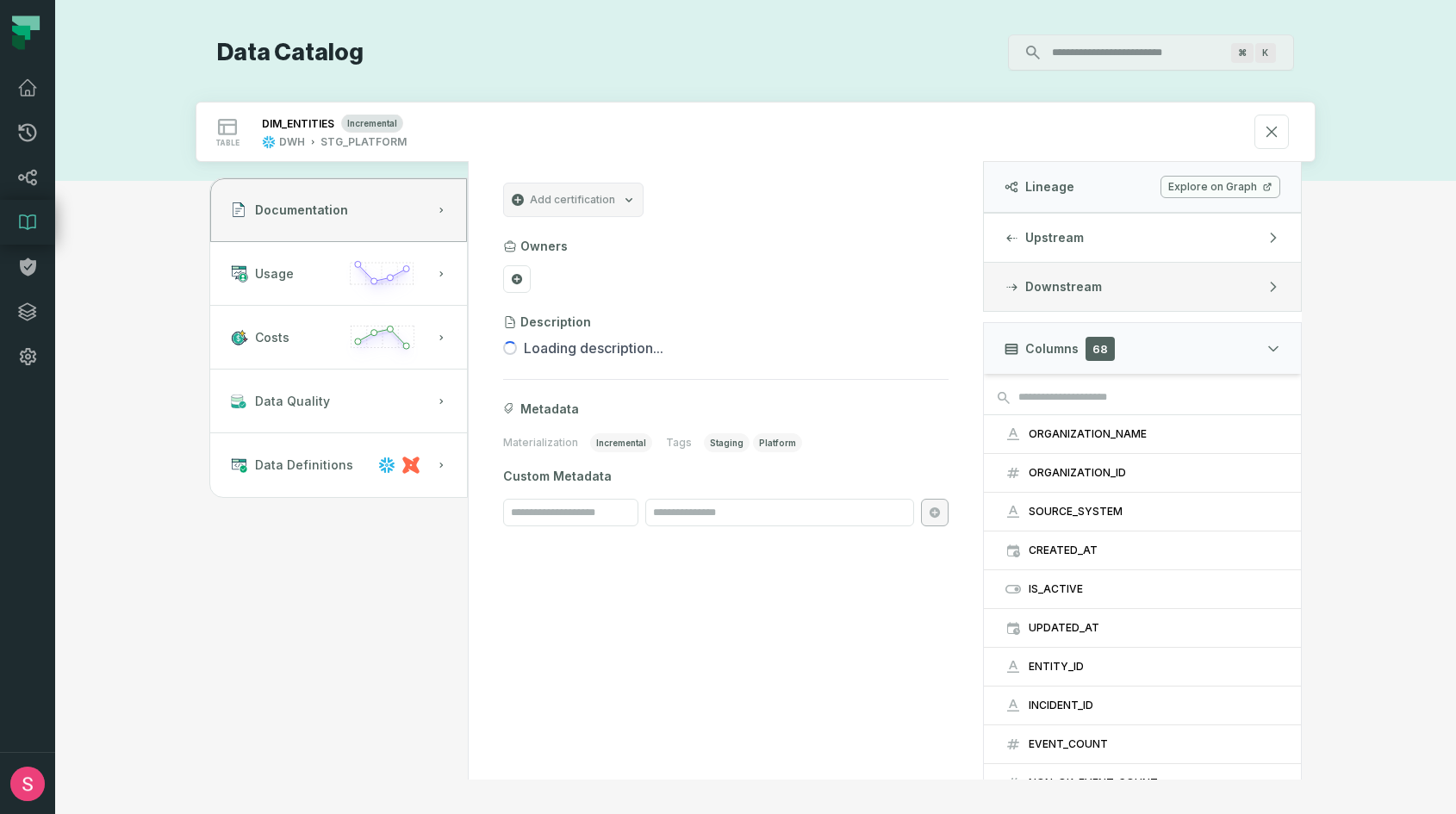
click at [1092, 283] on span "Downstream" at bounding box center [1063, 286] width 77 height 17
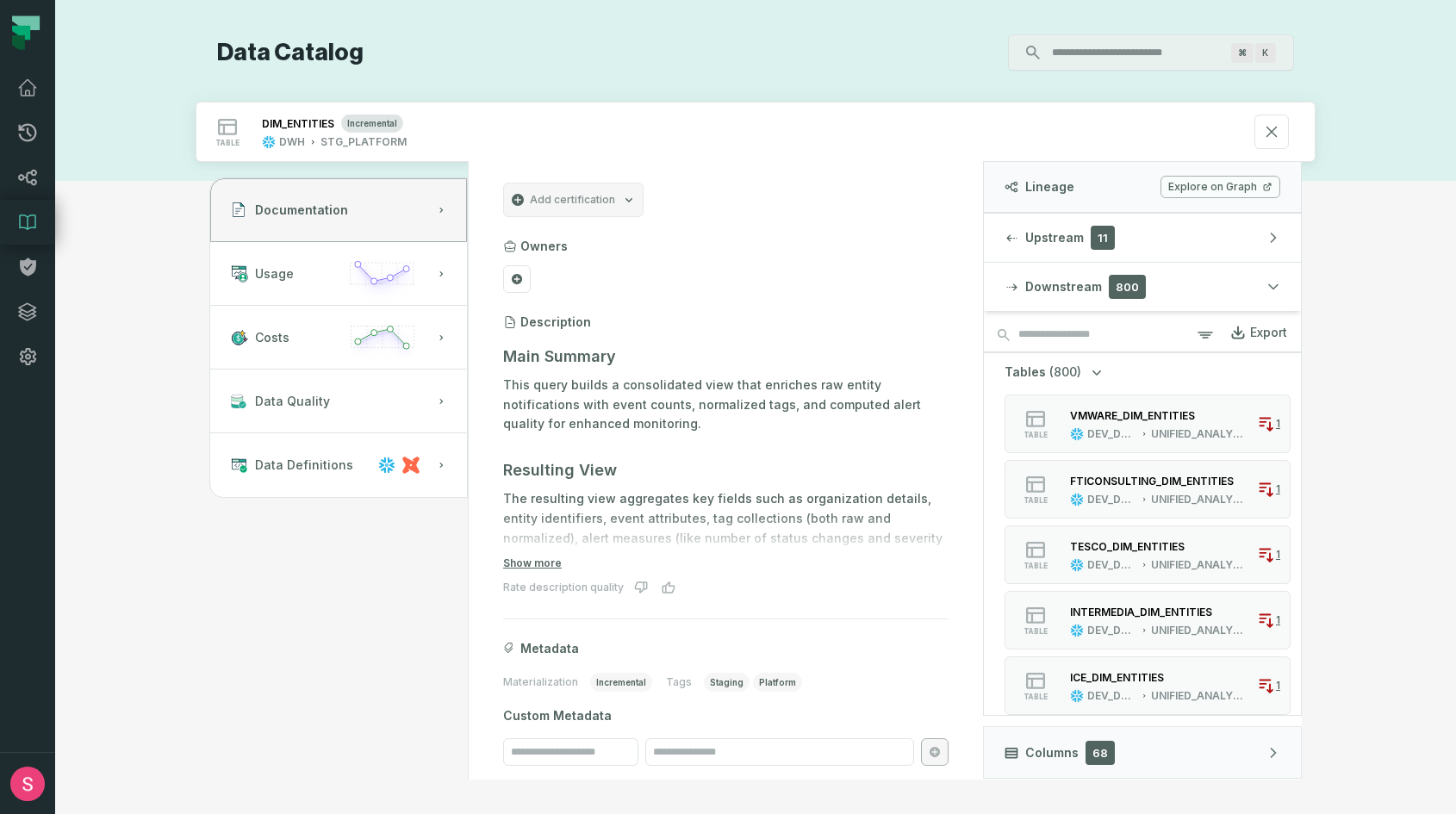
click at [1180, 178] on link "Explore on Graph" at bounding box center [1220, 187] width 120 height 22
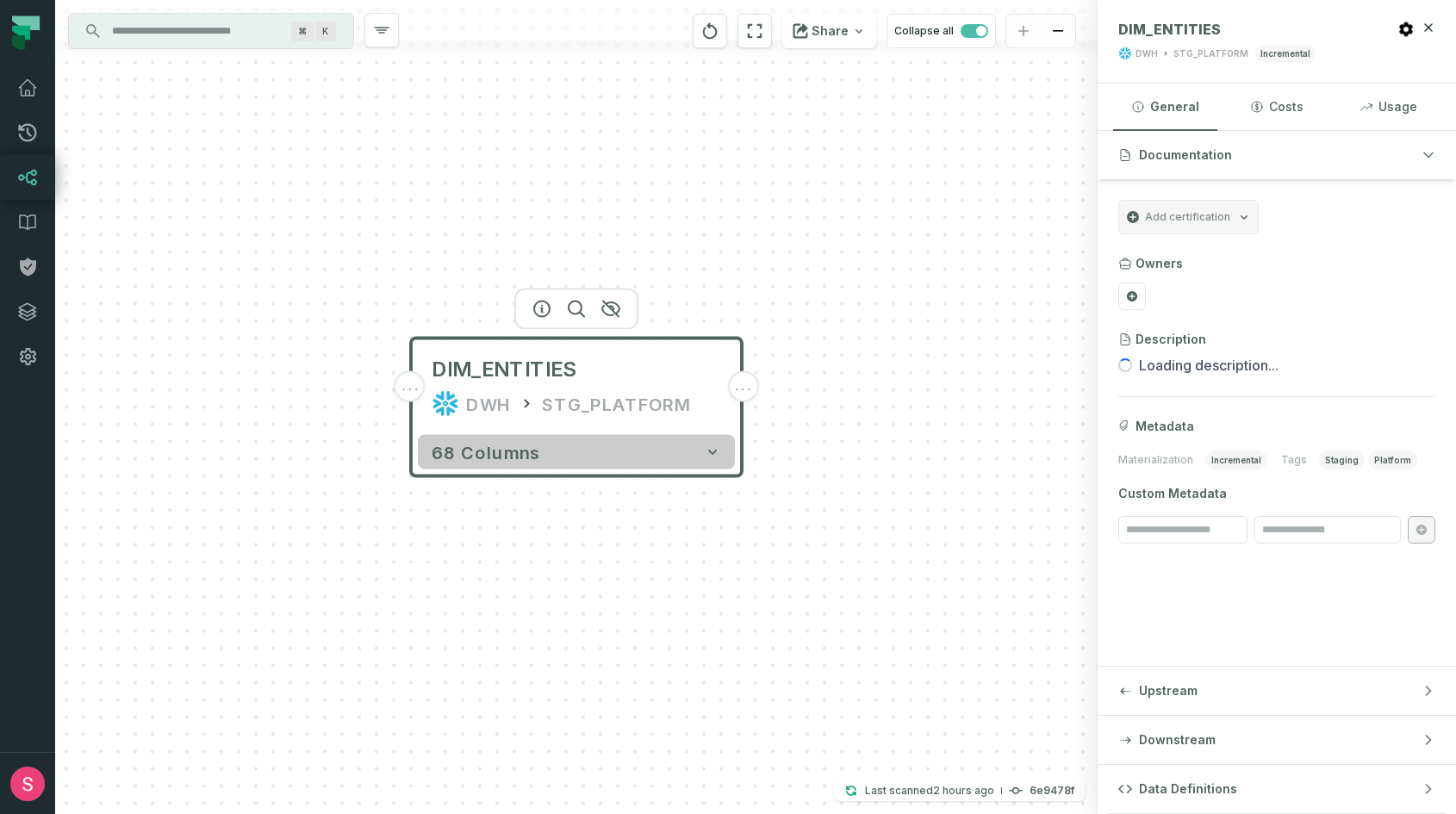
click at [714, 465] on button "68 columns" at bounding box center [575, 452] width 317 height 35
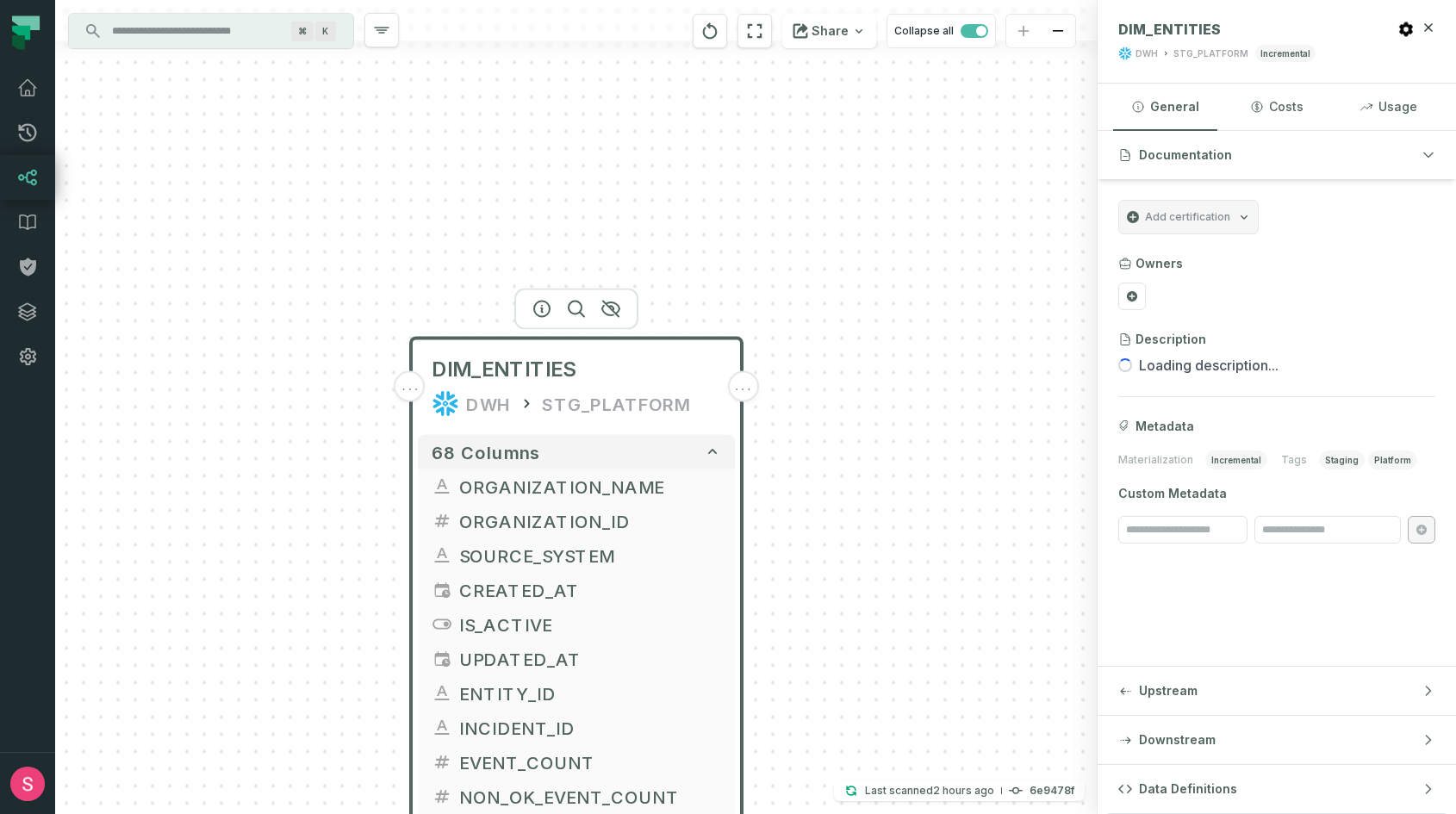
click at [744, 385] on span "..." at bounding box center [742, 386] width 19 height 16
click at [1219, 729] on button "Downstream" at bounding box center [1276, 740] width 358 height 49
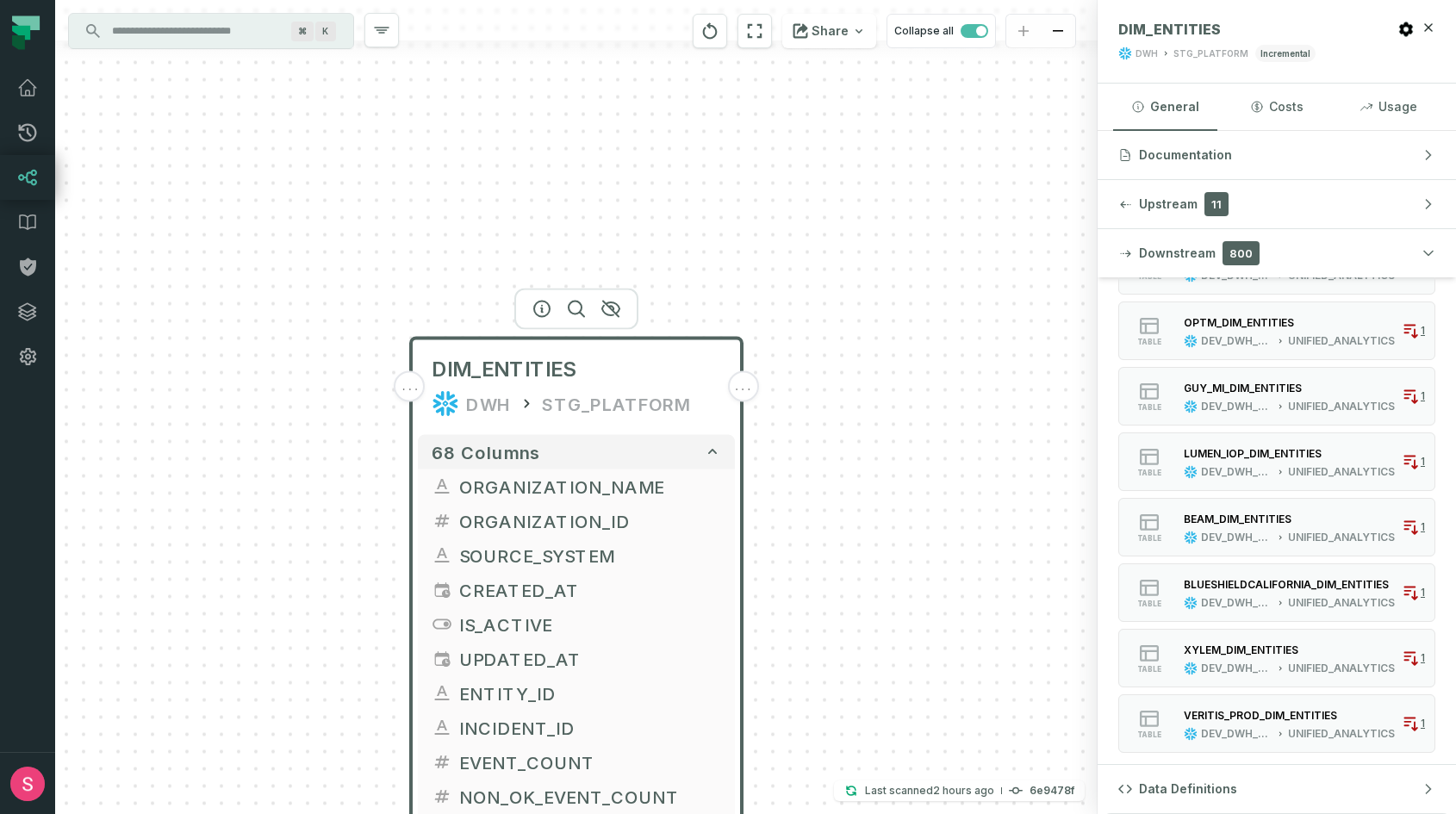
scroll to position [610, 0]
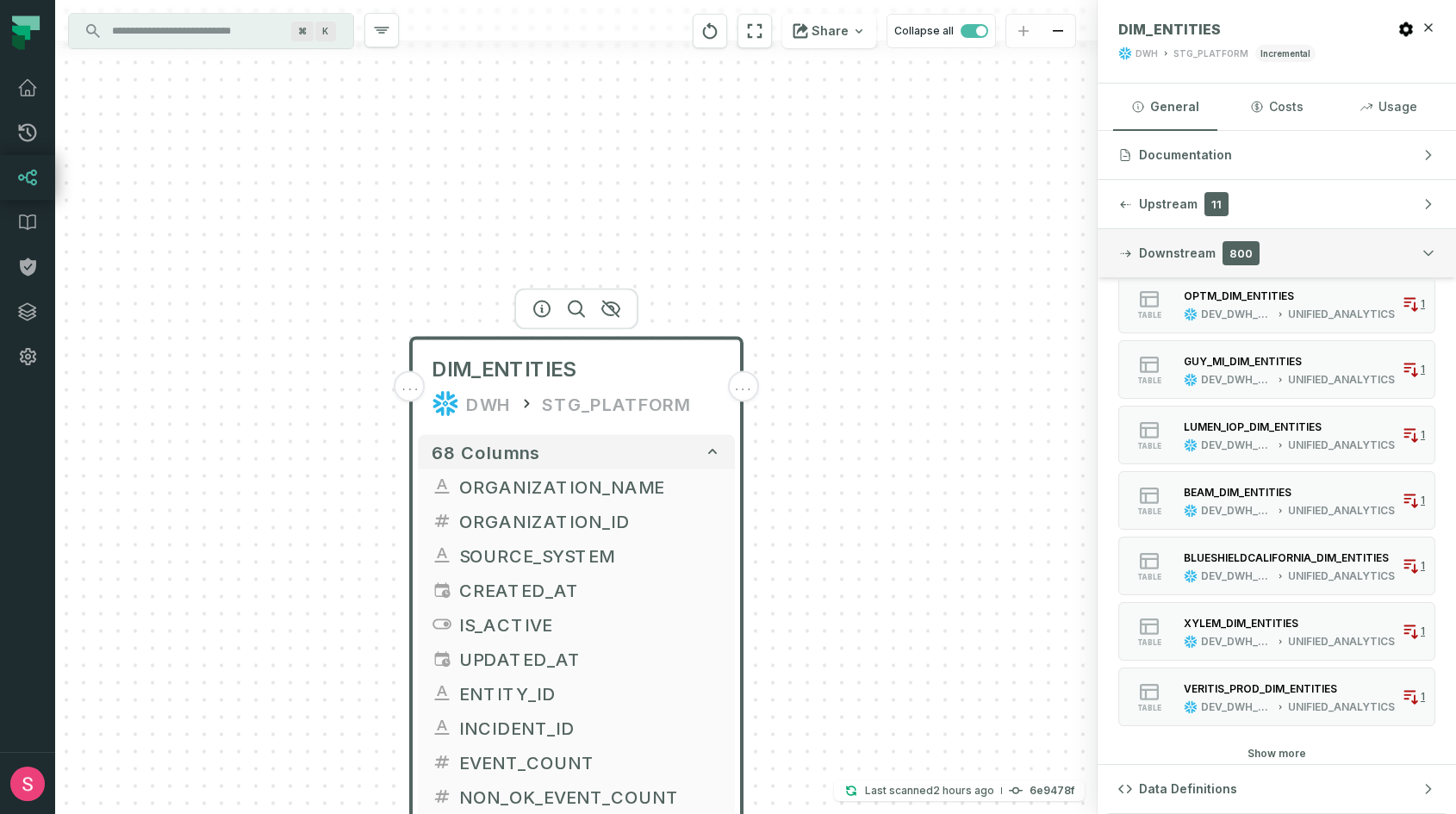
click at [1313, 241] on button "Downstream 800" at bounding box center [1276, 254] width 358 height 49
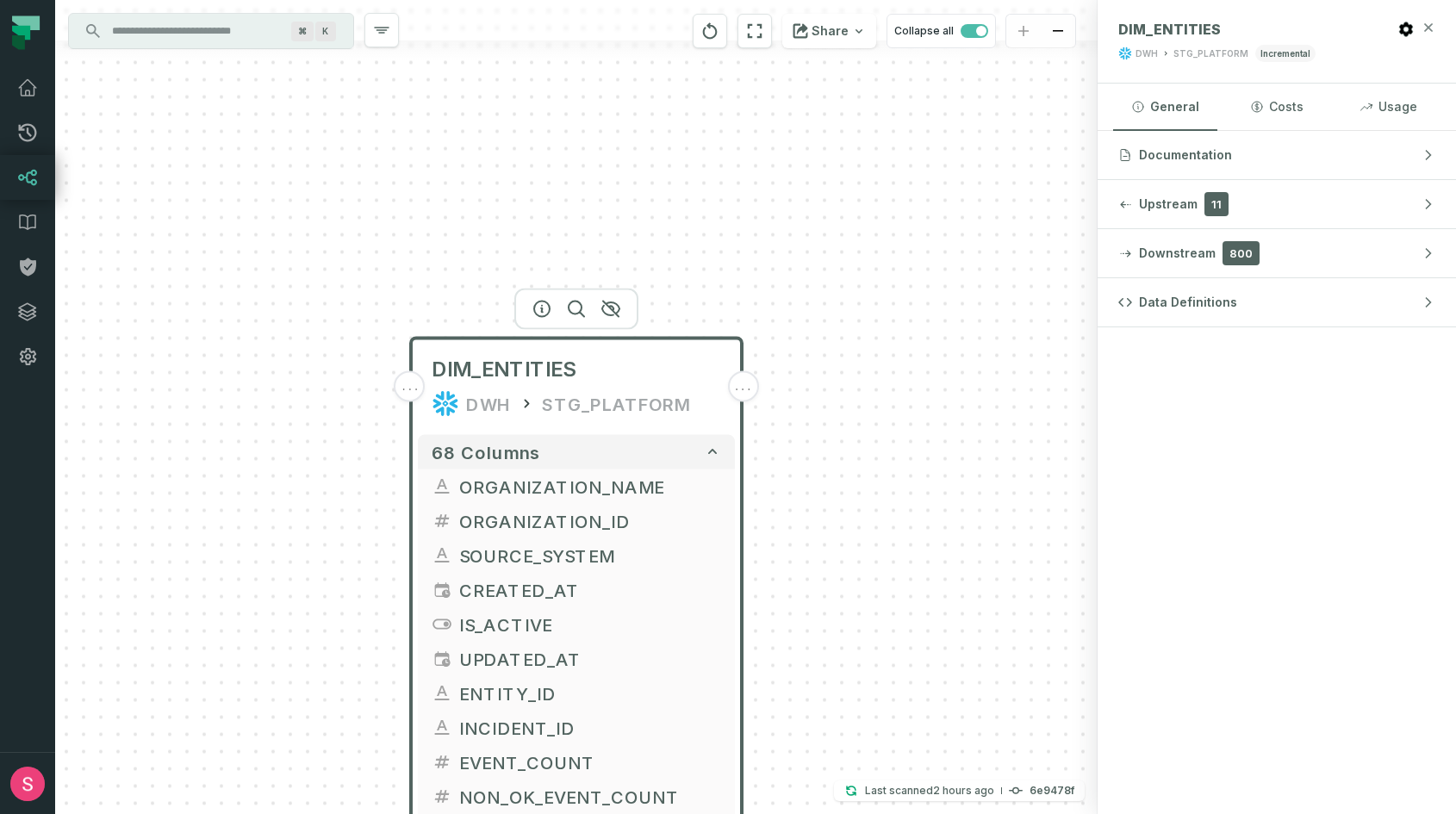
click at [1431, 24] on icon "button" at bounding box center [1429, 27] width 7 height 7
